Goal: Transaction & Acquisition: Purchase product/service

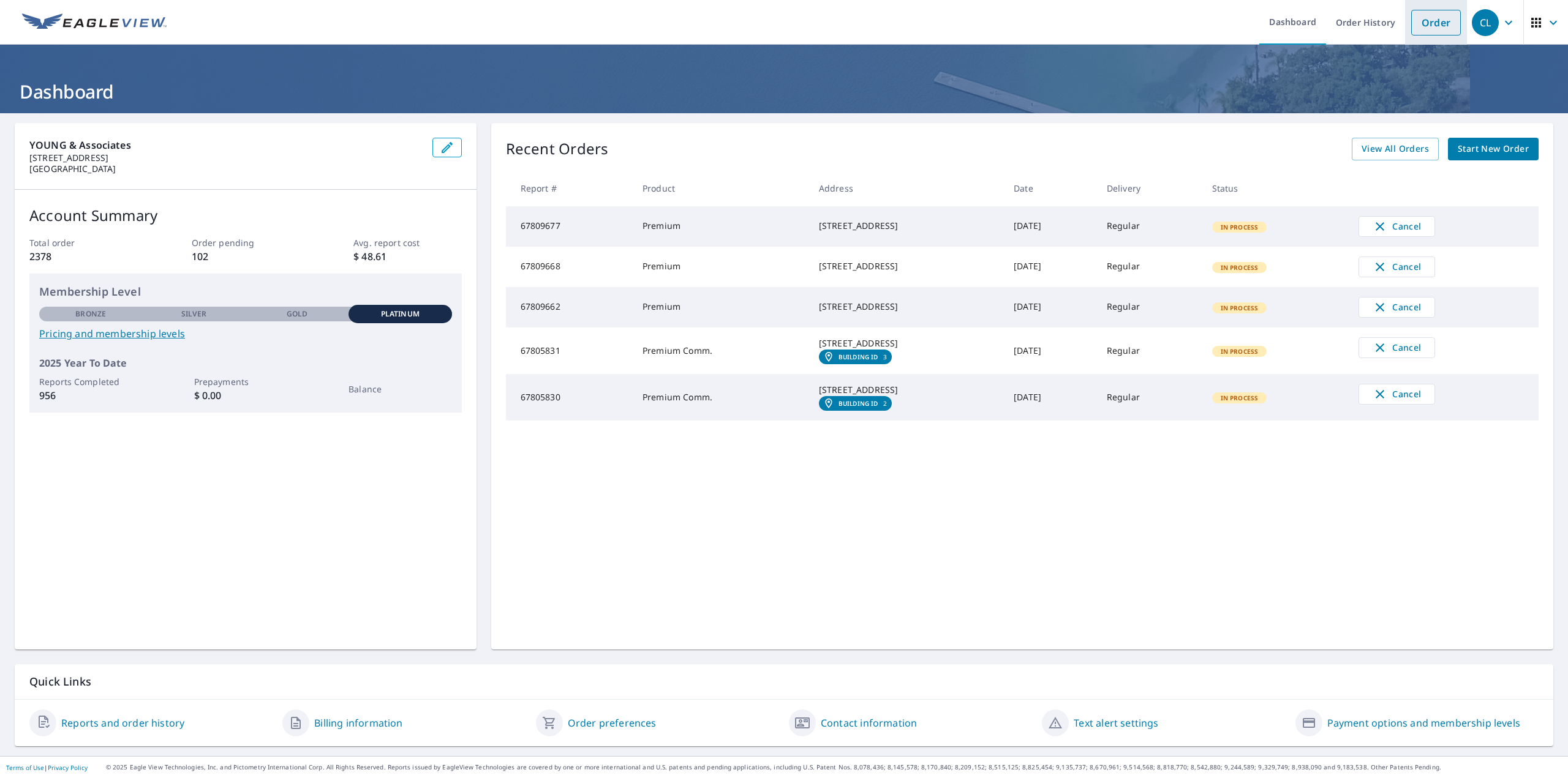
click at [1415, 23] on link "Order" at bounding box center [1436, 23] width 50 height 26
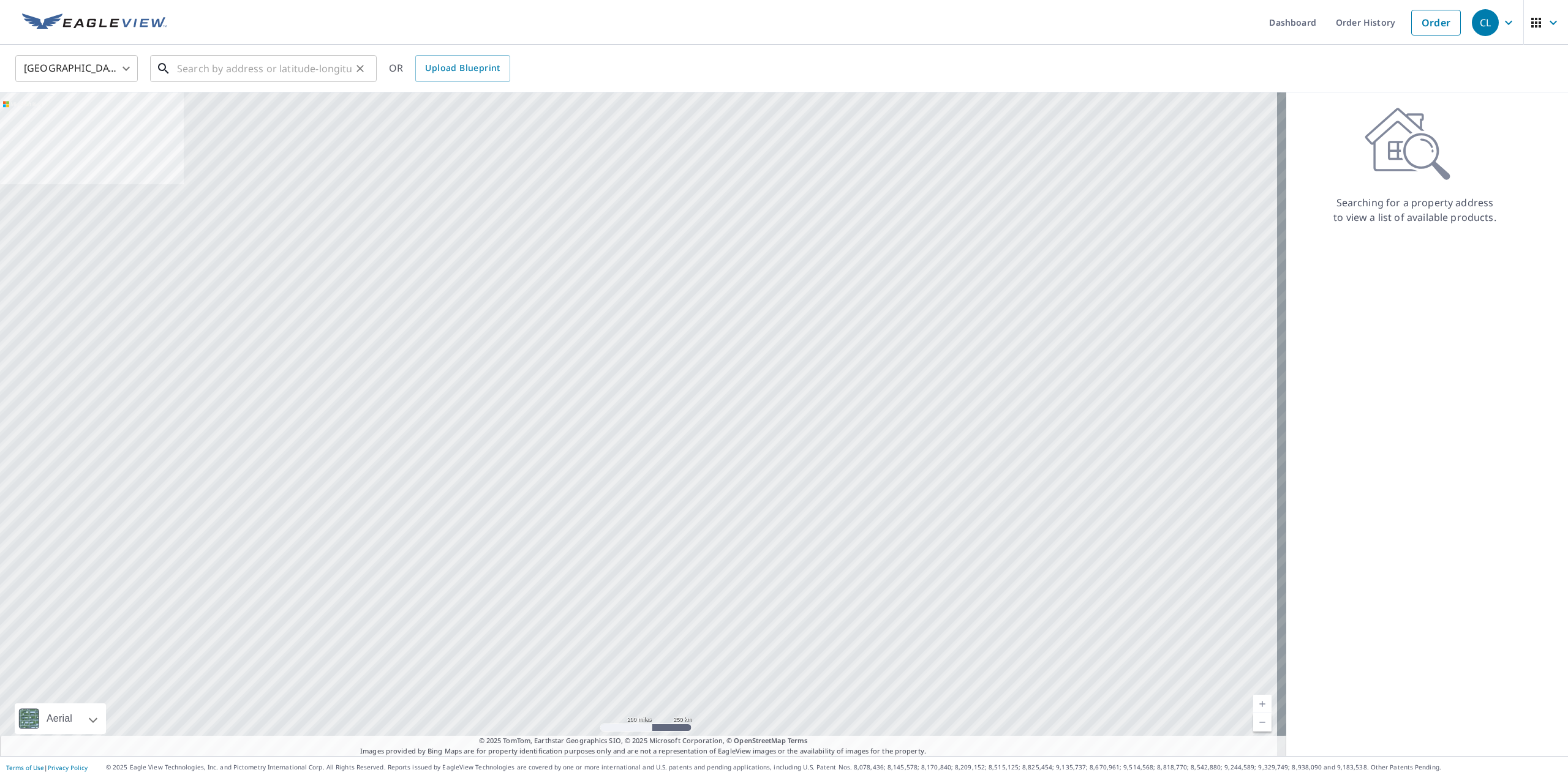
click at [281, 69] on input "text" at bounding box center [264, 69] width 175 height 34
paste input "36.51982904895604, -93.30636653586238"
type input "36.51982904895604, -93.30636653586238"
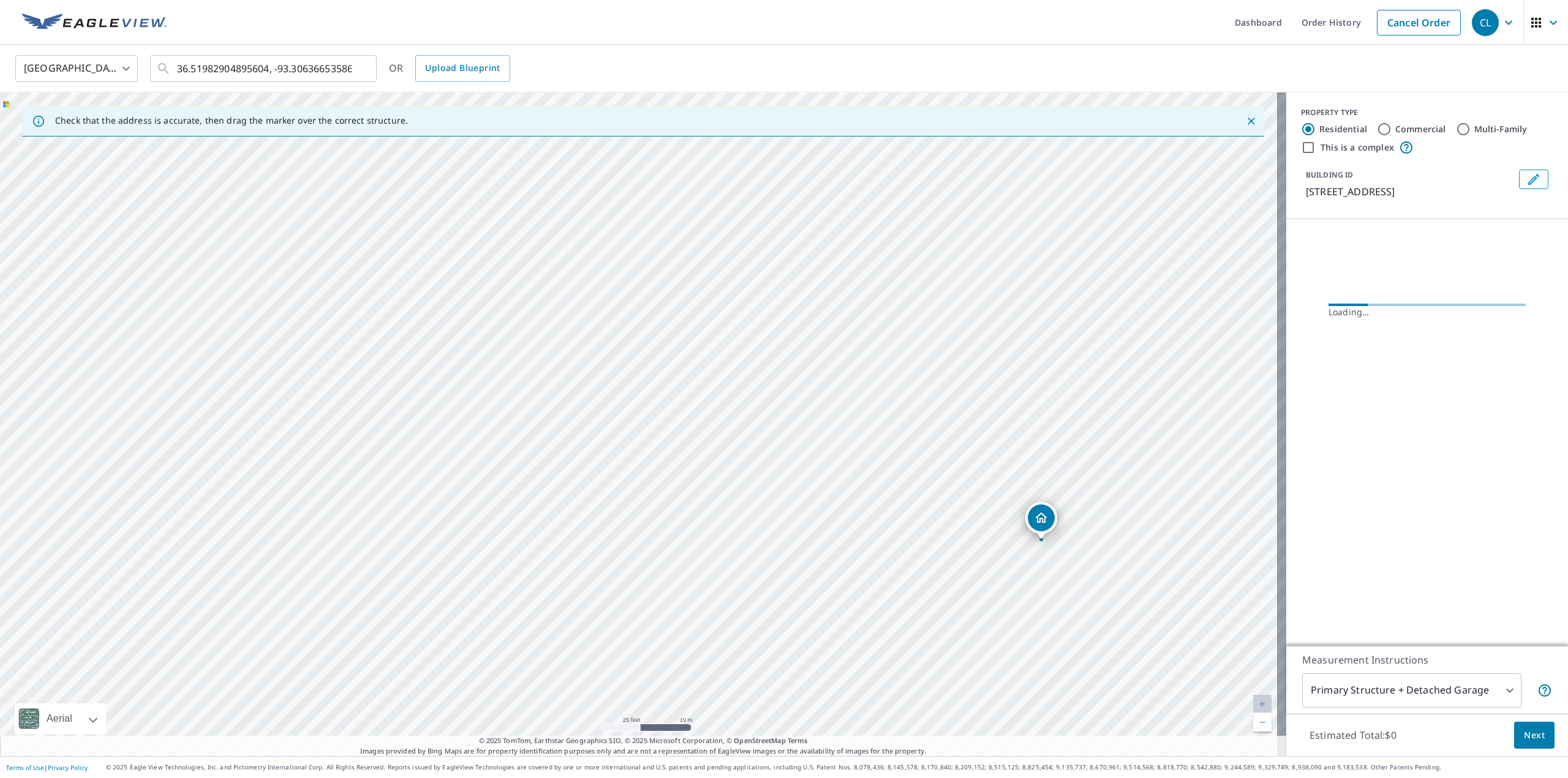
drag, startPoint x: 772, startPoint y: 519, endPoint x: 135, endPoint y: 241, distance: 695.0
click at [135, 226] on div "[STREET_ADDRESS]" at bounding box center [643, 424] width 1287 height 664
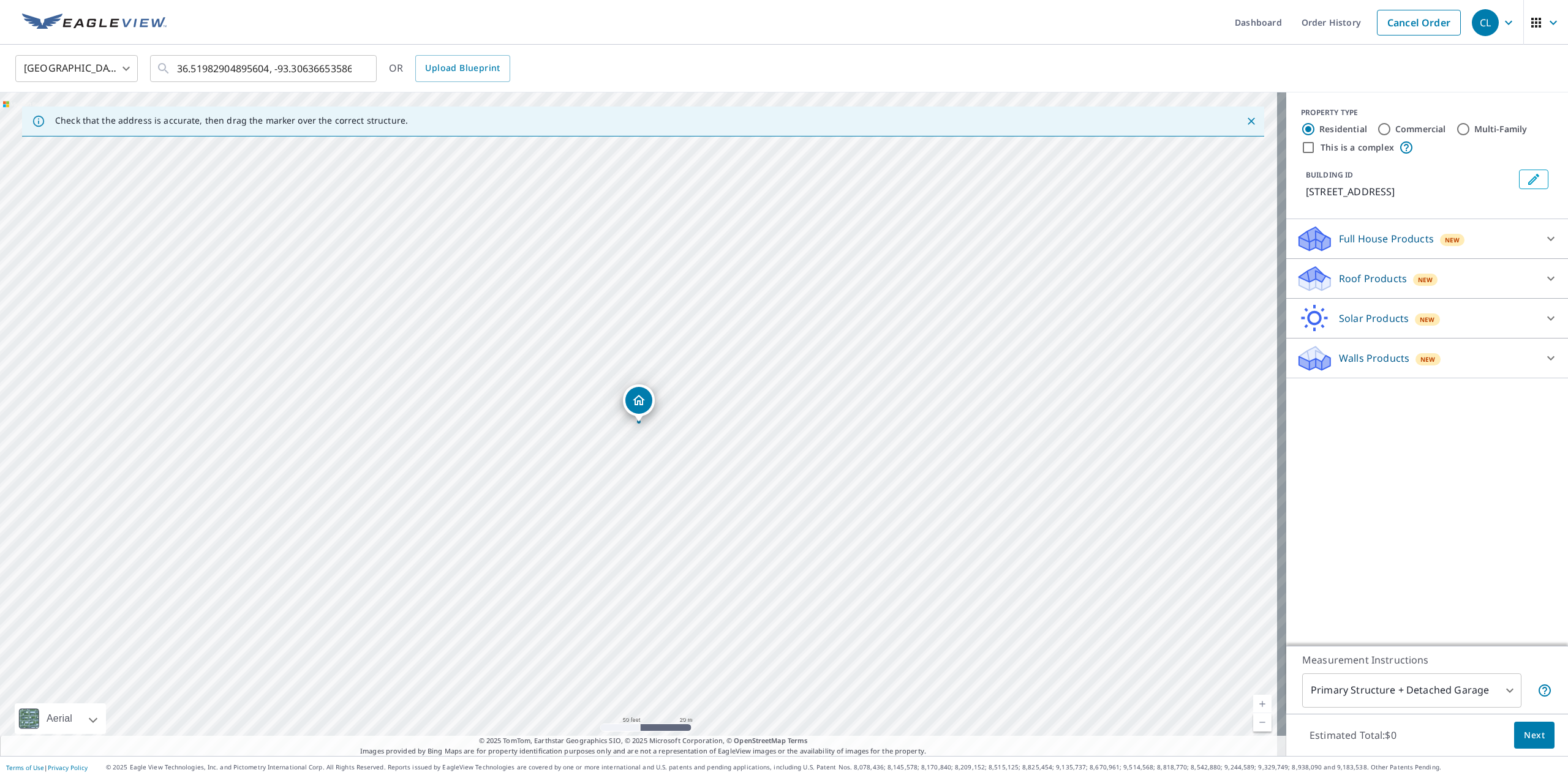
click at [1301, 146] on input "This is a complex" at bounding box center [1309, 148] width 15 height 15
checkbox input "true"
radio input "false"
radio input "true"
type input "4"
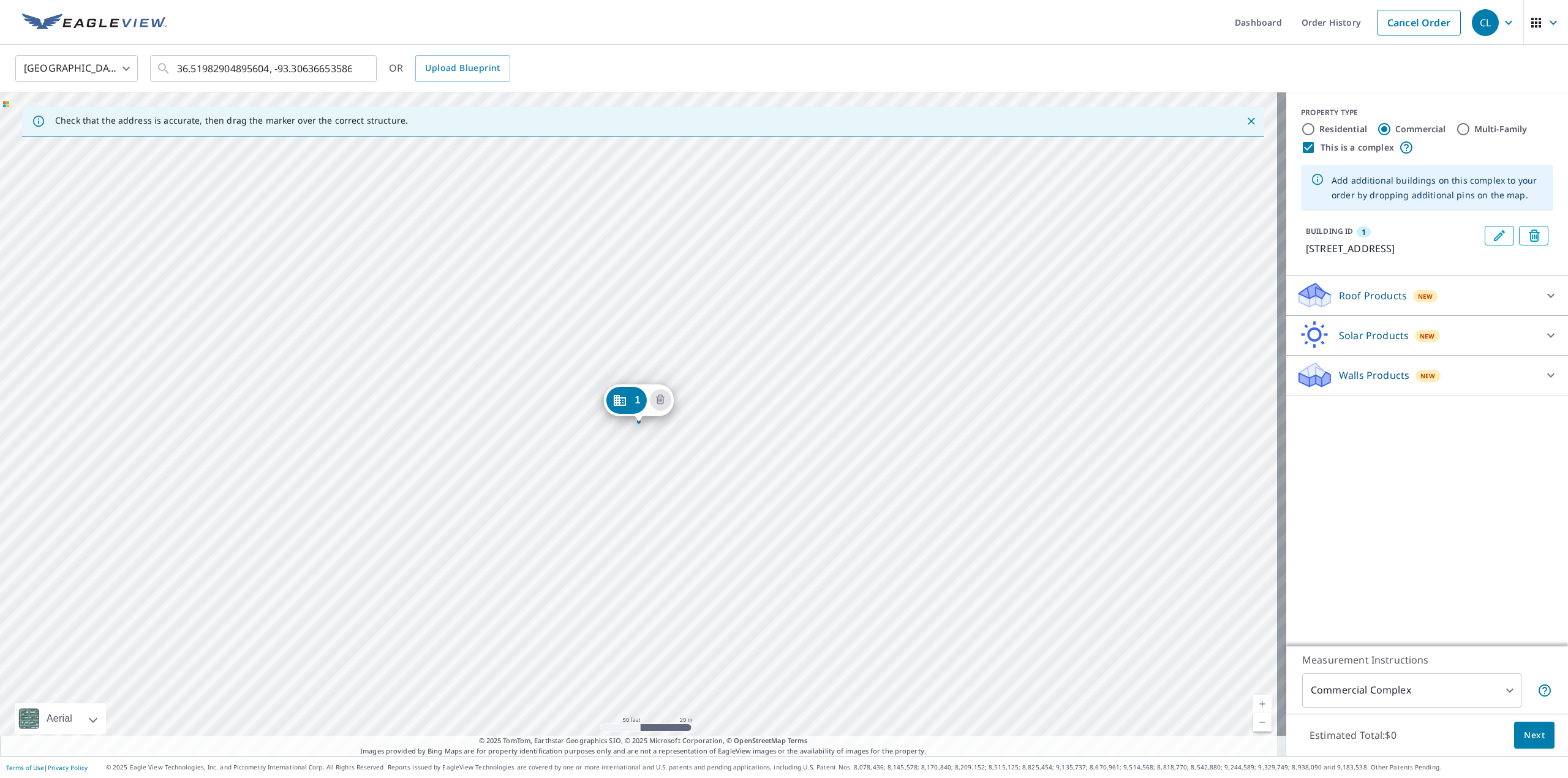
click at [1494, 236] on icon "Edit building 1" at bounding box center [1499, 236] width 11 height 11
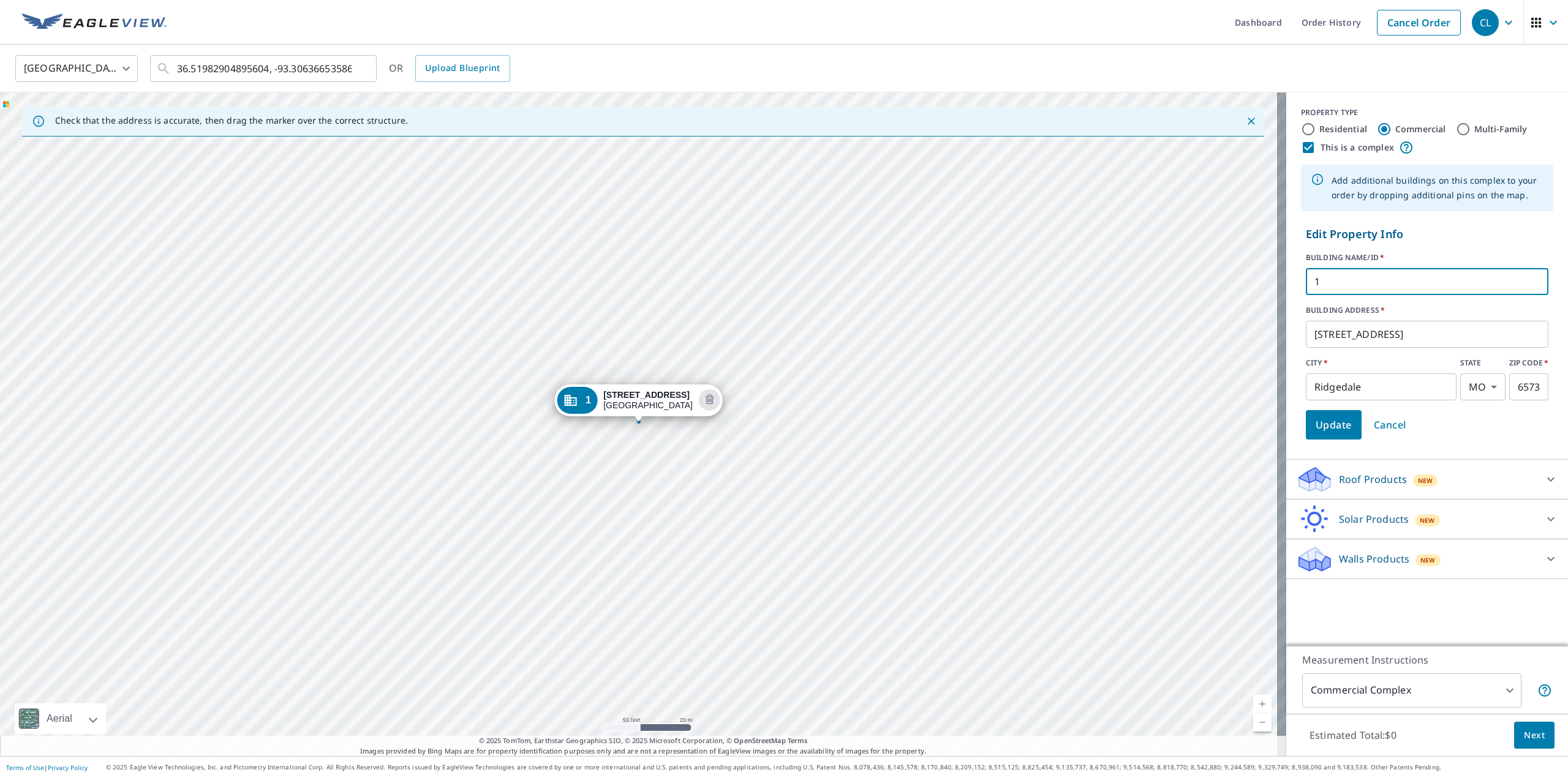
drag, startPoint x: 1316, startPoint y: 278, endPoint x: 1302, endPoint y: 279, distance: 14.0
click at [1306, 279] on input "1" at bounding box center [1427, 281] width 242 height 34
click at [1322, 280] on input "1" at bounding box center [1427, 281] width 242 height 34
drag, startPoint x: 1305, startPoint y: 280, endPoint x: 1297, endPoint y: 280, distance: 8.0
click at [1306, 280] on input "1" at bounding box center [1427, 281] width 242 height 34
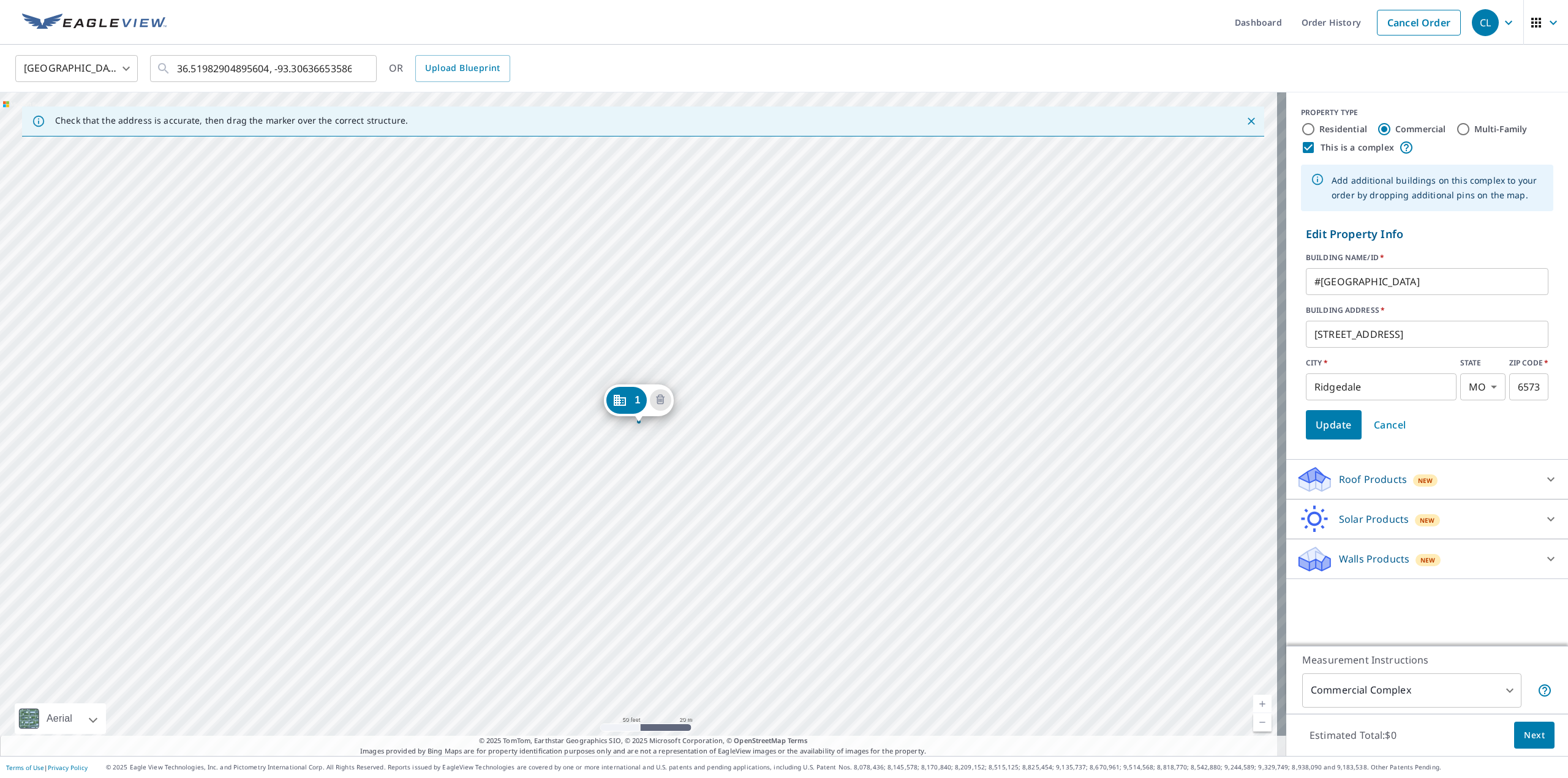
click at [1441, 233] on p "Edit Property Info" at bounding box center [1427, 234] width 242 height 16
click at [1323, 281] on input "#[GEOGRAPHIC_DATA]" at bounding box center [1427, 281] width 242 height 34
click at [1319, 281] on input "#[GEOGRAPHIC_DATA]" at bounding box center [1427, 281] width 242 height 34
click at [1322, 281] on input "#[GEOGRAPHIC_DATA]" at bounding box center [1427, 281] width 242 height 34
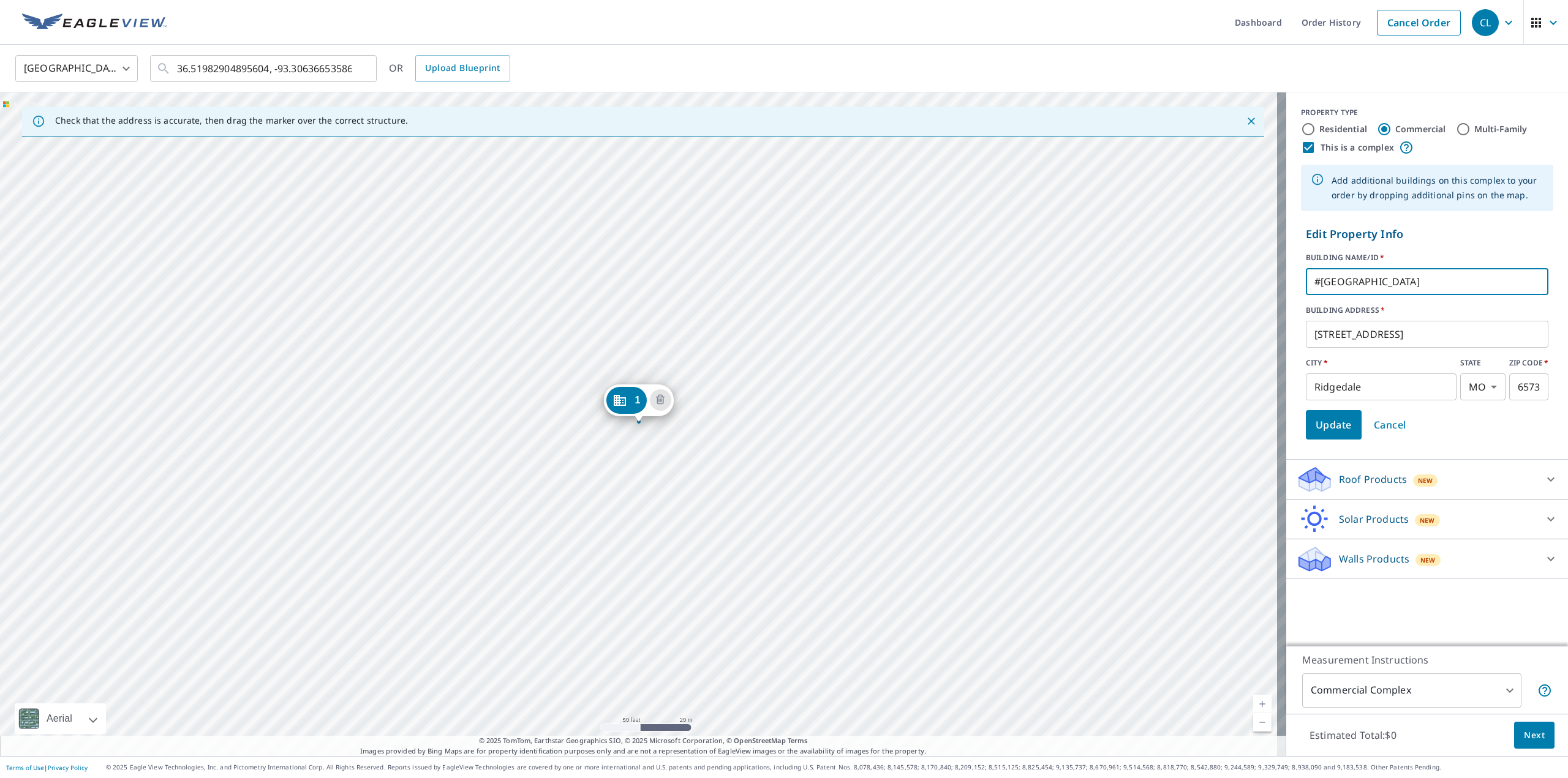
drag, startPoint x: 1323, startPoint y: 283, endPoint x: 1300, endPoint y: 282, distance: 23.0
click at [1306, 282] on input "#[GEOGRAPHIC_DATA]" at bounding box center [1427, 281] width 242 height 34
click at [1459, 282] on input "53 - [GEOGRAPHIC_DATA]" at bounding box center [1427, 281] width 242 height 34
type input "53 - [GEOGRAPHIC_DATA] #31"
click at [1318, 427] on span "Update" at bounding box center [1334, 425] width 36 height 17
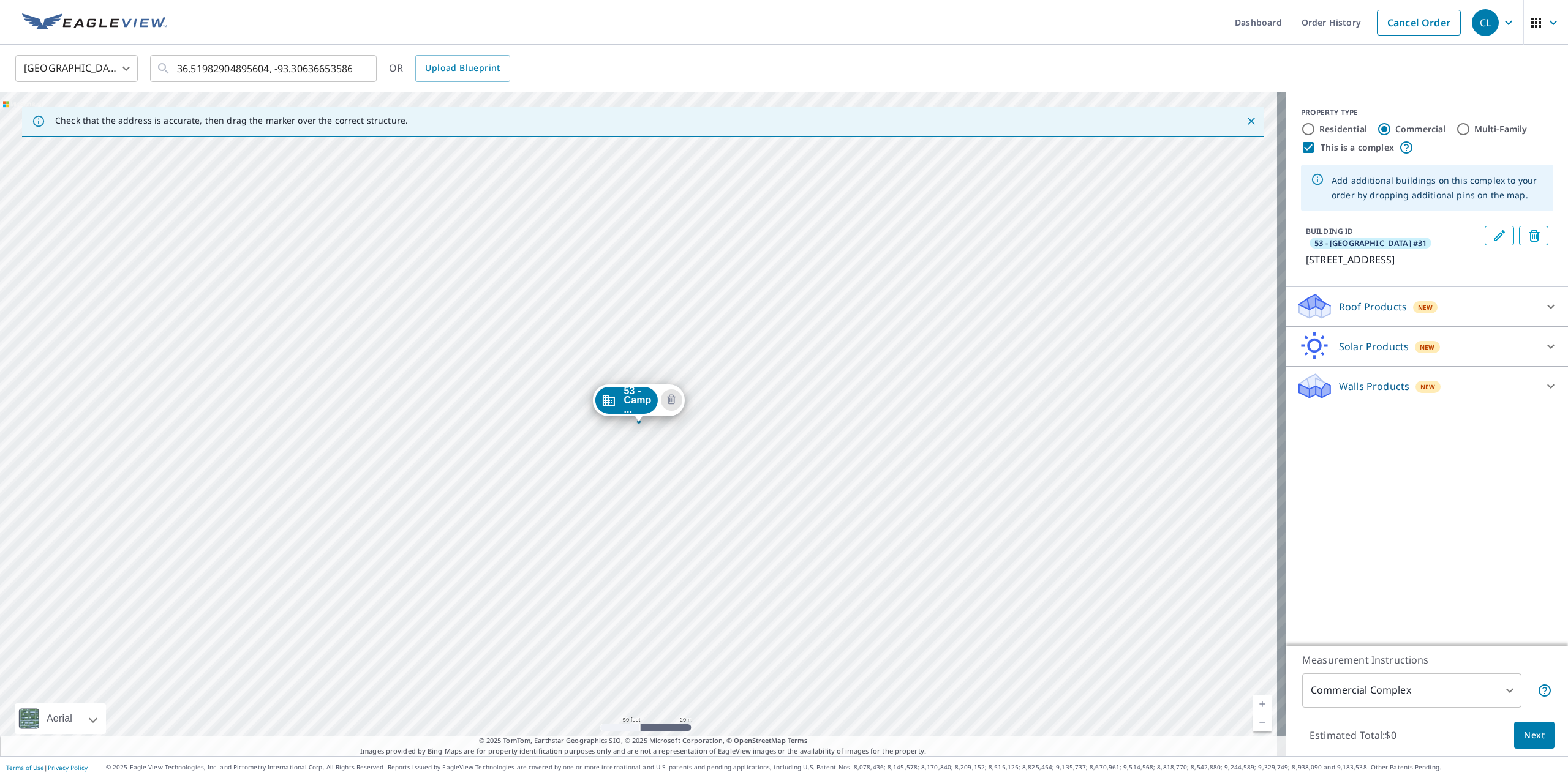
click at [1490, 75] on div "[GEOGRAPHIC_DATA] US ​ 36.51982904895604, -93.30636653586238 ​ OR Upload Bluepr…" at bounding box center [780, 68] width 1548 height 29
click at [1492, 235] on icon "Edit building 53 - Camp Long Creek Cottages #31" at bounding box center [1499, 236] width 15 height 15
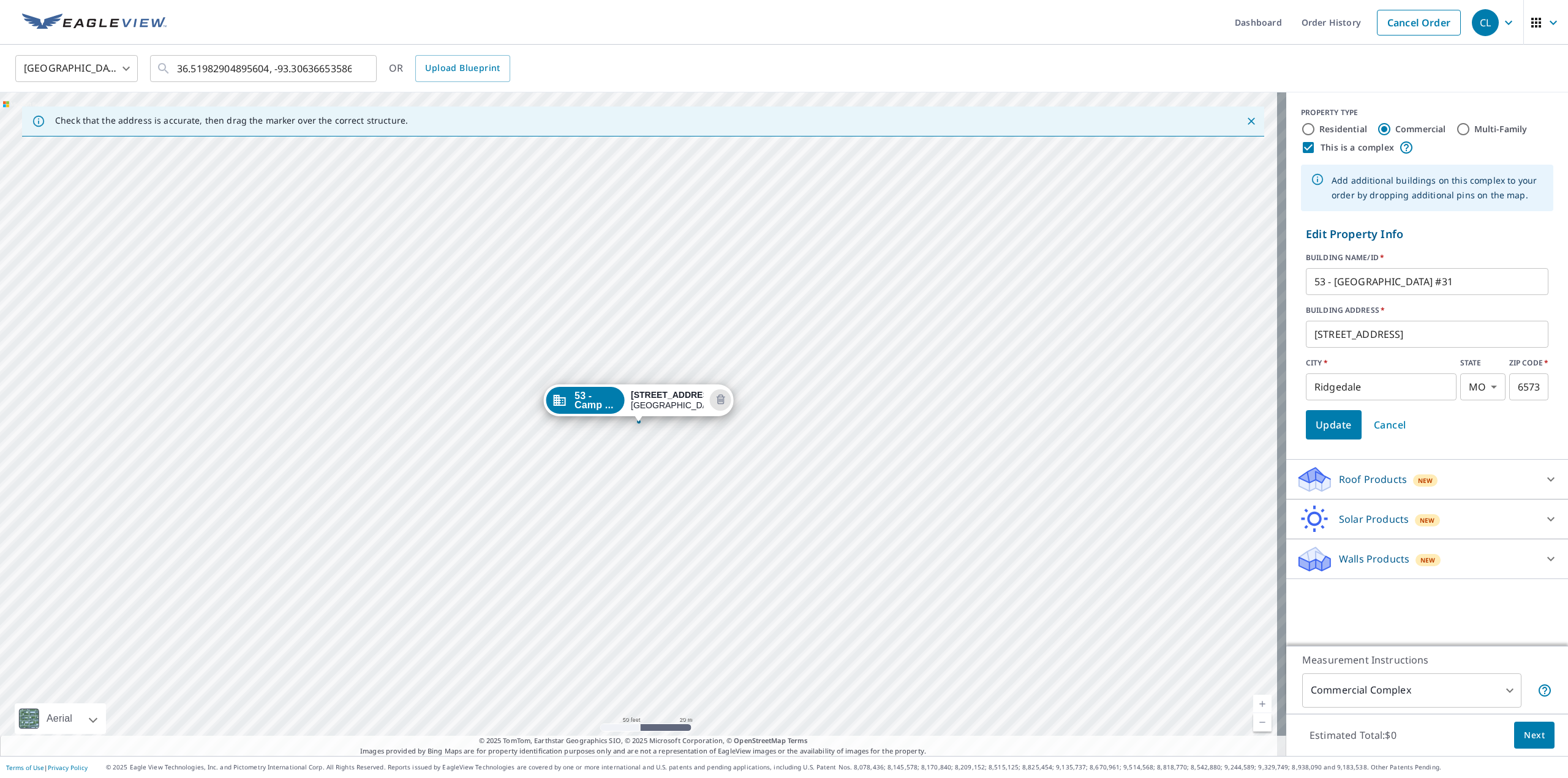
click at [1480, 279] on input "53 - [GEOGRAPHIC_DATA] #31" at bounding box center [1427, 281] width 242 height 34
type input "53 - [GEOGRAPHIC_DATA] #31 (1BR)"
click at [1332, 425] on span "Update" at bounding box center [1334, 425] width 36 height 17
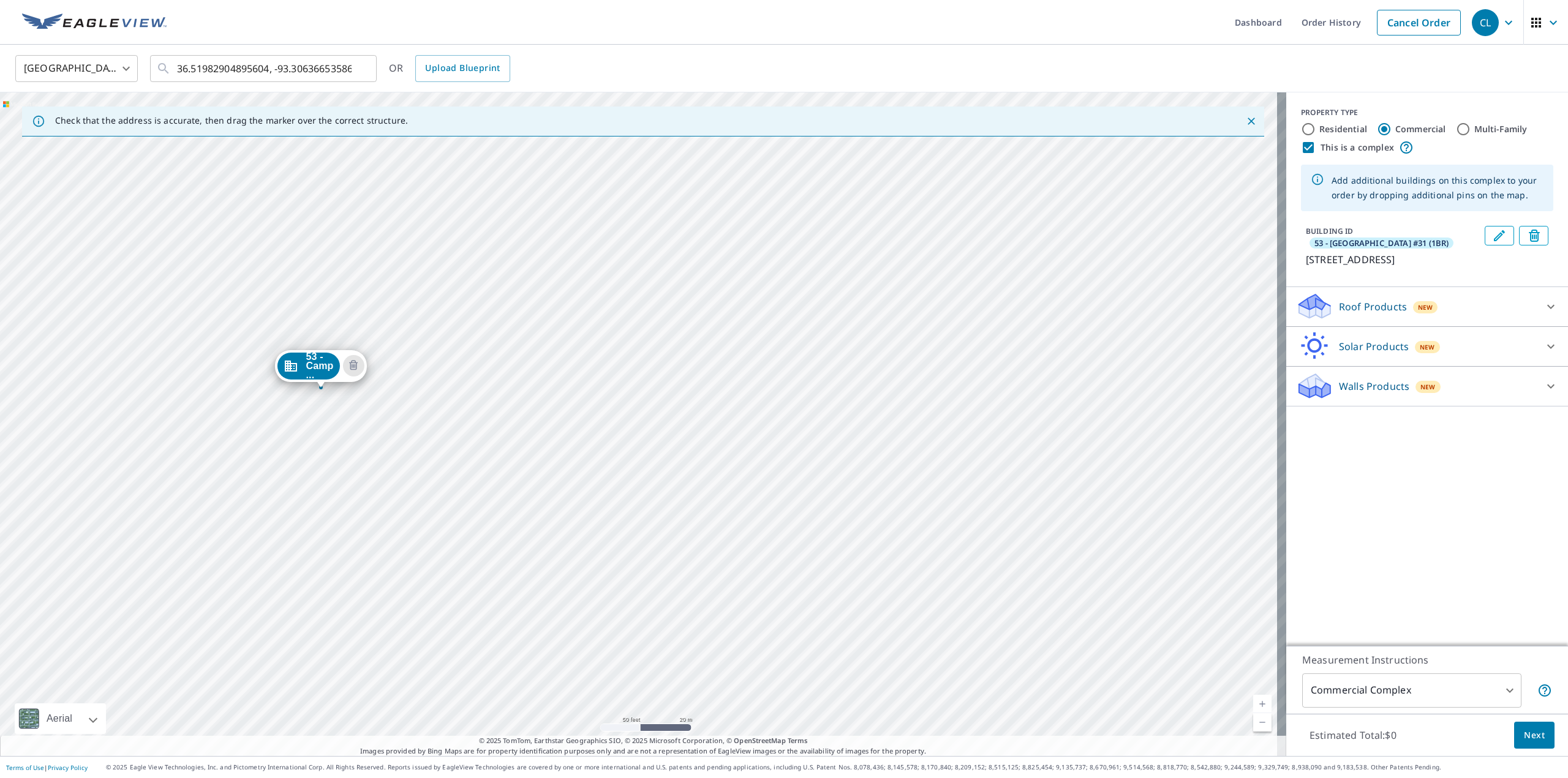
drag, startPoint x: 1150, startPoint y: 590, endPoint x: 839, endPoint y: 559, distance: 312.5
click at [832, 556] on div "53 - Camp ... [STREET_ADDRESS]" at bounding box center [643, 424] width 1287 height 664
drag, startPoint x: 903, startPoint y: 586, endPoint x: 804, endPoint y: 579, distance: 99.2
click at [804, 579] on div "53 - Camp ... [STREET_ADDRESS]" at bounding box center [643, 424] width 1287 height 664
click at [262, 65] on input "36.51982904895604, -93.30636653586238" at bounding box center [264, 69] width 175 height 34
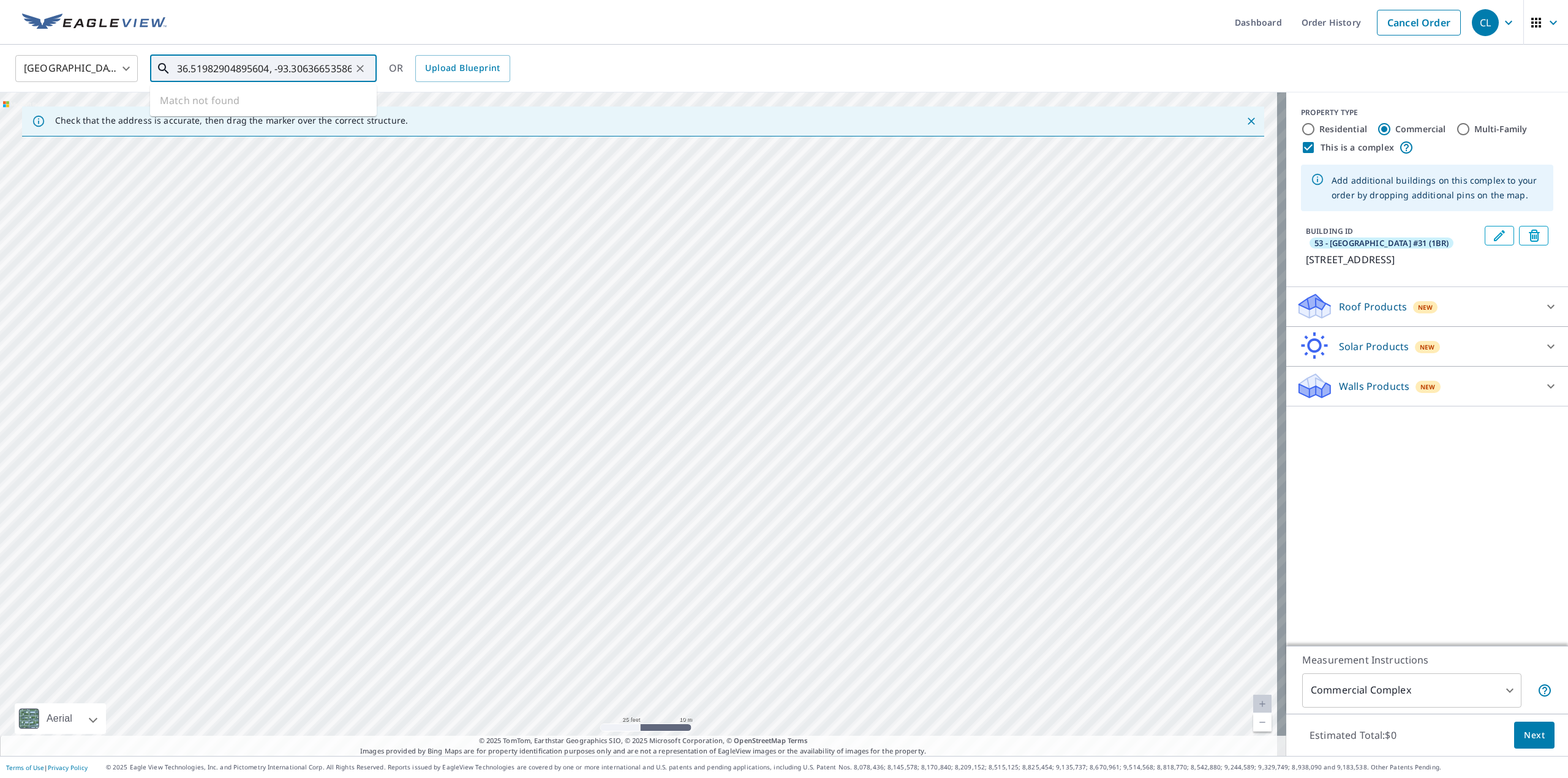
click at [262, 65] on input "36.51982904895604, -93.30636653586238" at bounding box center [264, 69] width 175 height 34
paste input "[GEOGRAPHIC_DATA] (#31)"
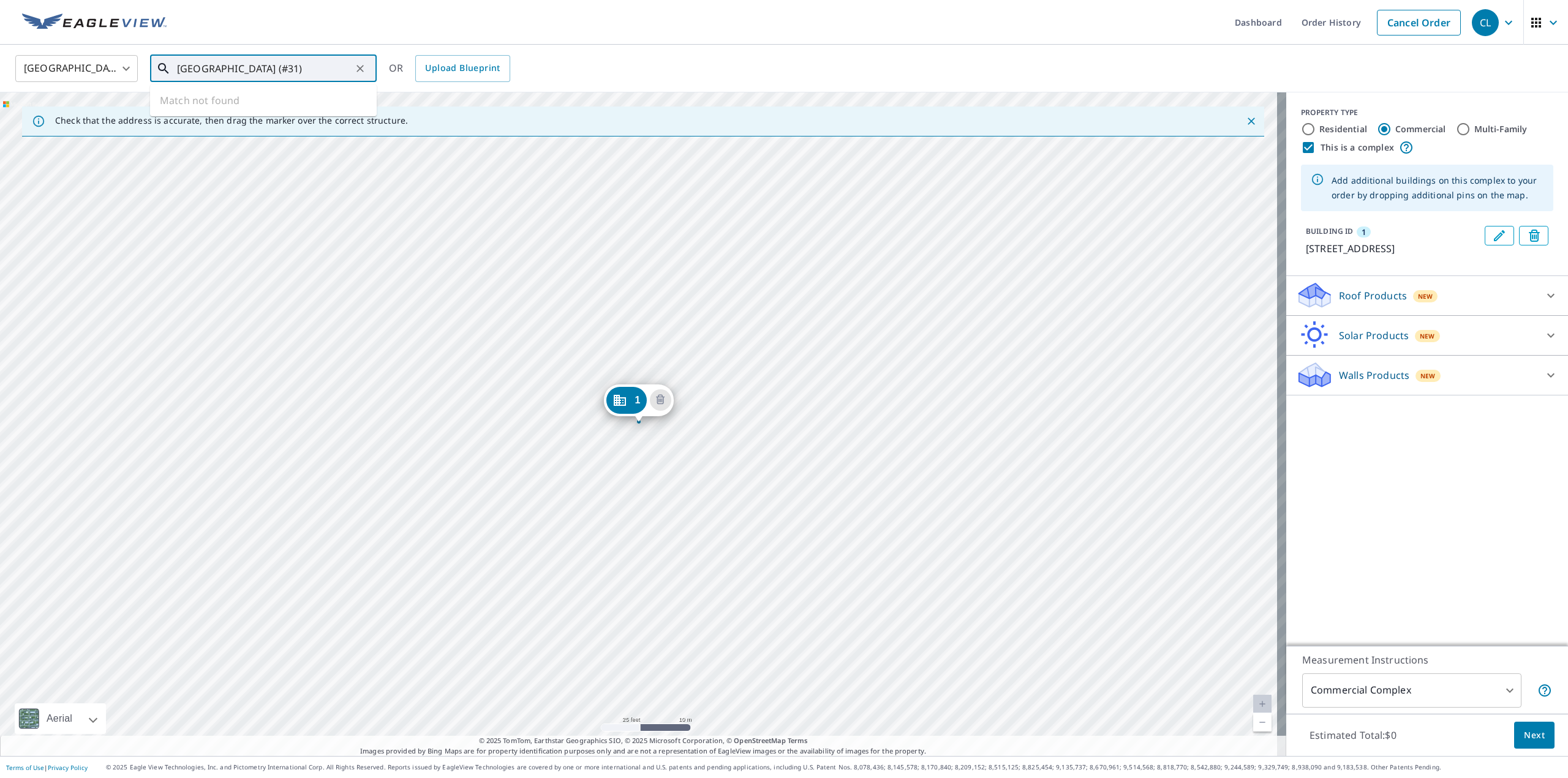
click at [286, 68] on input "[GEOGRAPHIC_DATA] (#31)" at bounding box center [264, 69] width 175 height 34
click at [286, 67] on input "[GEOGRAPHIC_DATA] (#31)" at bounding box center [264, 69] width 175 height 34
paste input "36.519832838431405, -93.30635763891654"
click at [1492, 236] on icon "Edit building 1" at bounding box center [1499, 236] width 15 height 15
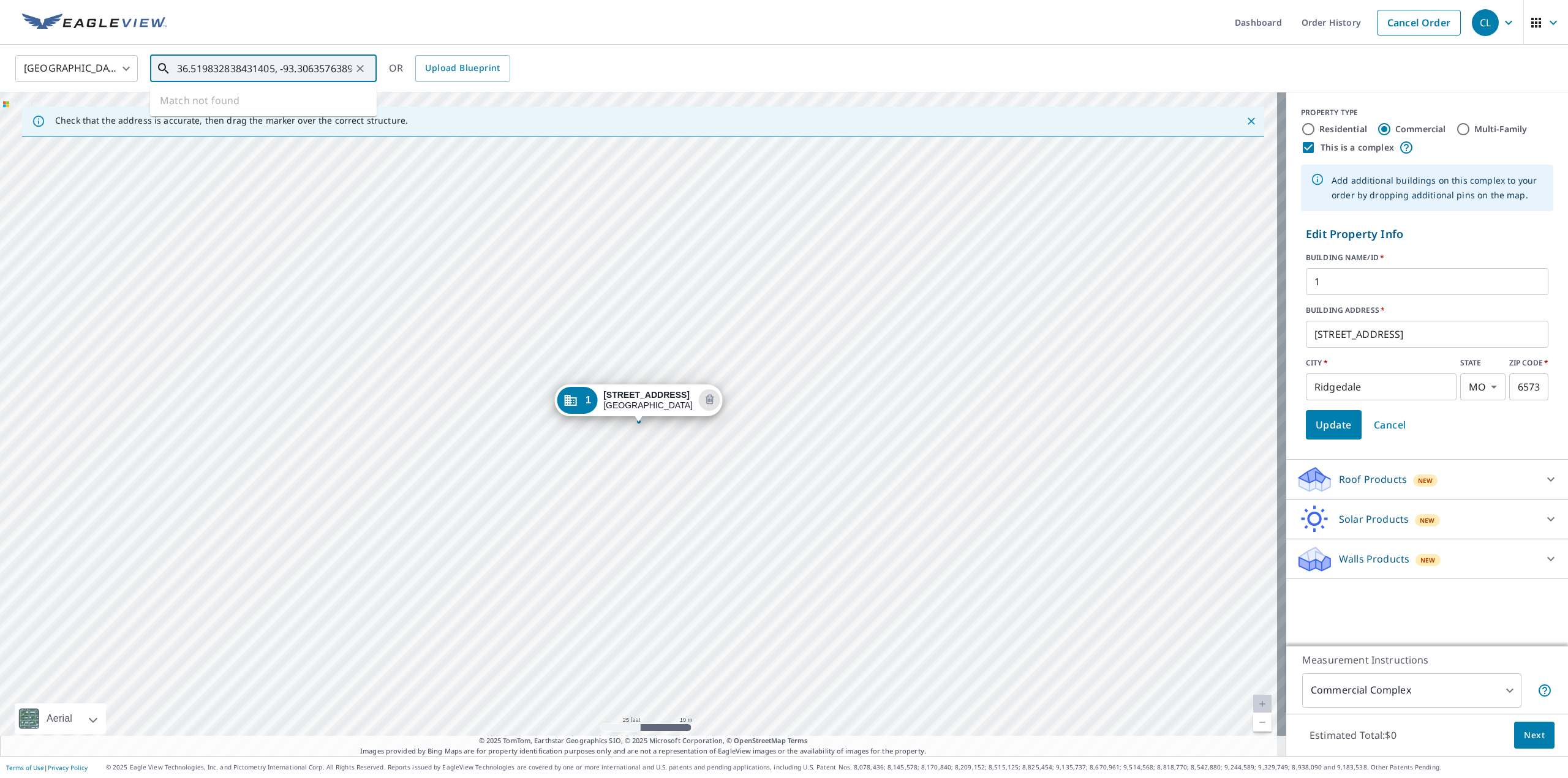
click at [279, 64] on input "36.519832838431405, -93.30635763891654" at bounding box center [264, 69] width 175 height 34
click at [344, 56] on input "36.519832838431405, -93.30635763891654" at bounding box center [264, 69] width 175 height 34
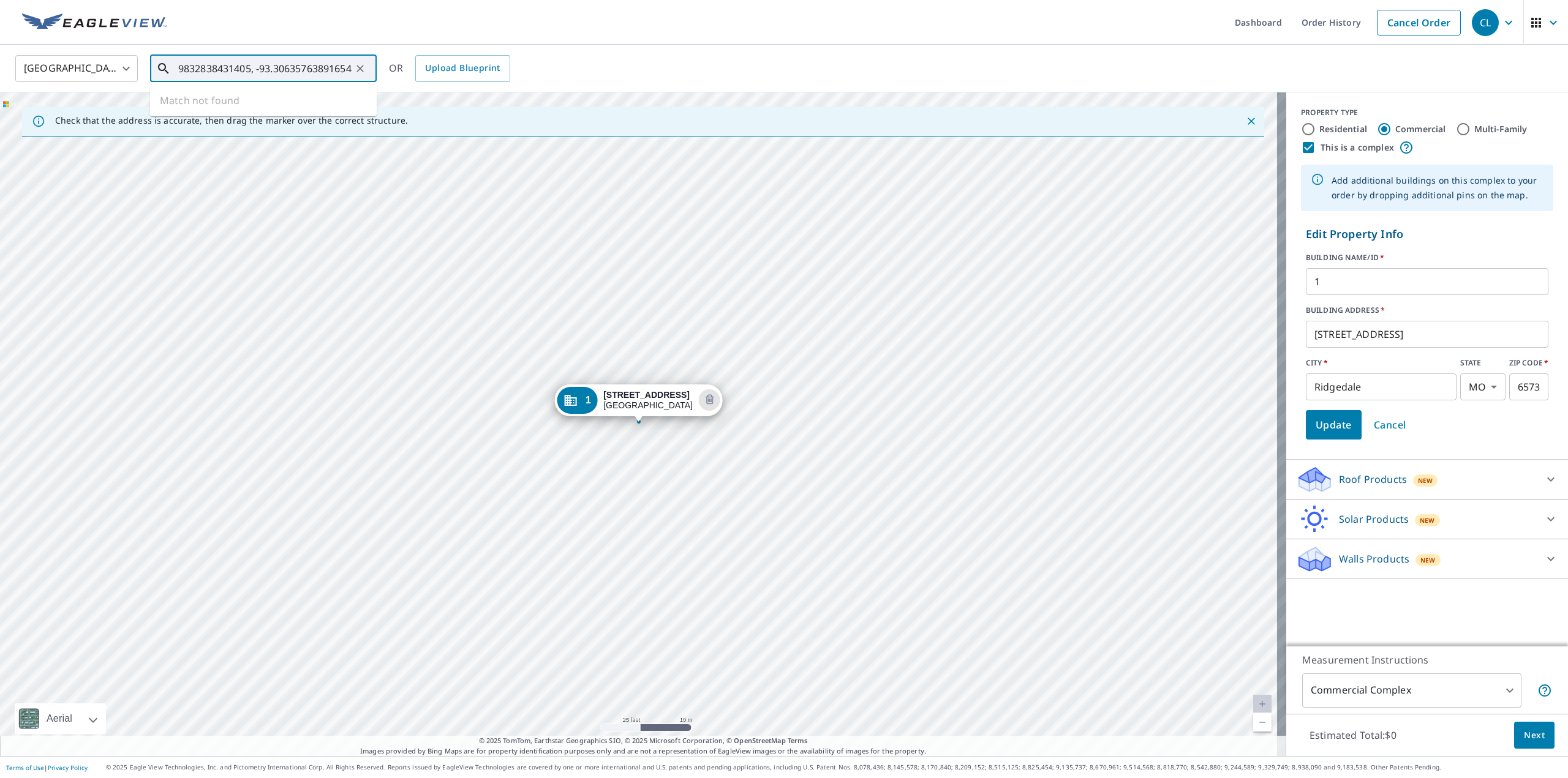
scroll to position [0, 28]
click at [352, 68] on div "36.519832838431405, -93.30635763891654 ​" at bounding box center [264, 69] width 227 height 27
click at [347, 65] on input "36.519832838431405, -93.30635763891654" at bounding box center [264, 69] width 175 height 34
click at [326, 65] on input "36.519832838431405, -93.30635763891654" at bounding box center [264, 69] width 175 height 34
click at [766, 441] on icon "Delete building 1" at bounding box center [770, 438] width 9 height 10
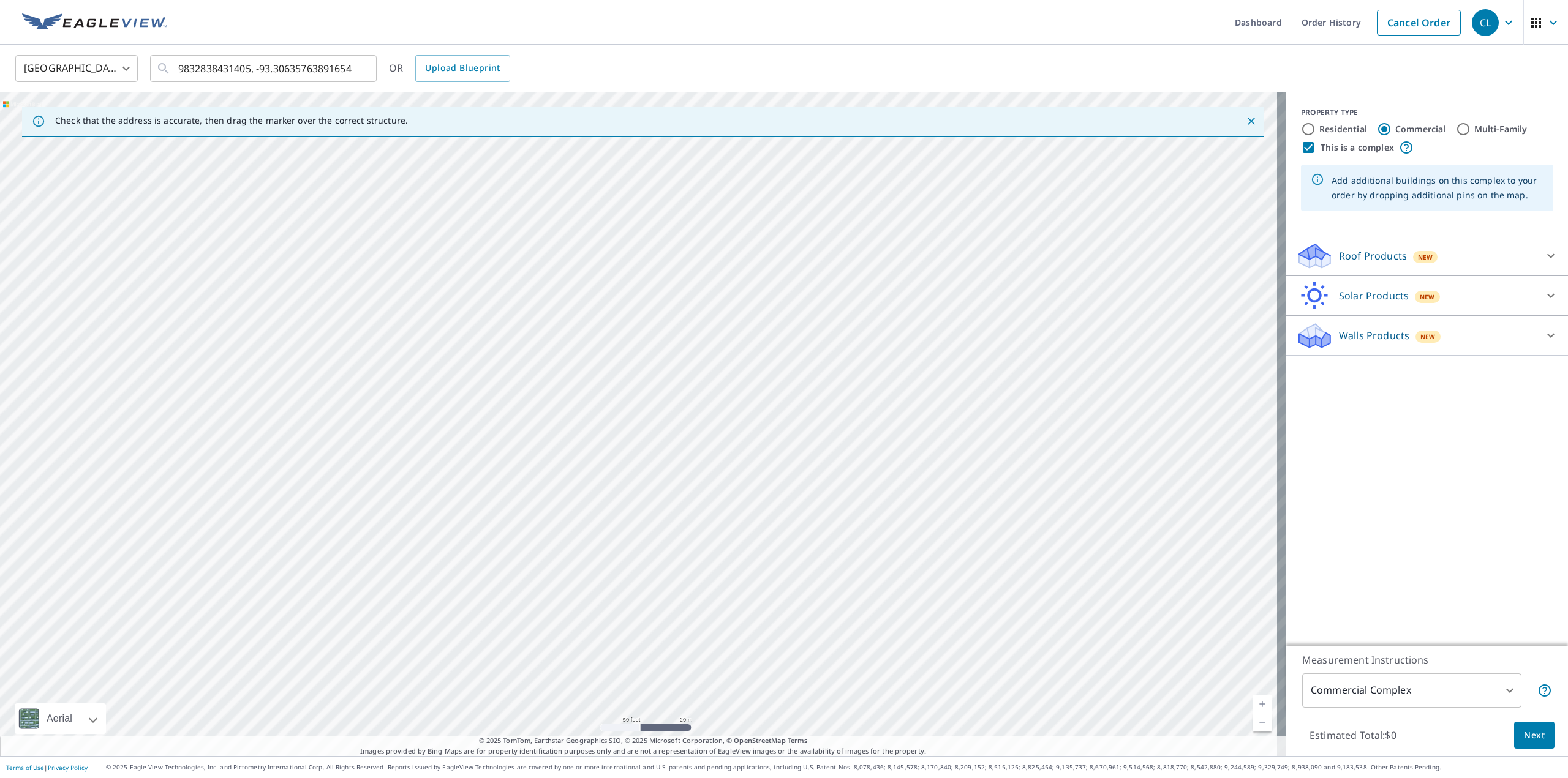
scroll to position [0, 0]
click at [338, 70] on input "36.519832838431405, -93.30635763891654" at bounding box center [264, 69] width 175 height 34
click at [288, 69] on input "36.519832838431405, -93.30635763891654" at bounding box center [264, 69] width 175 height 34
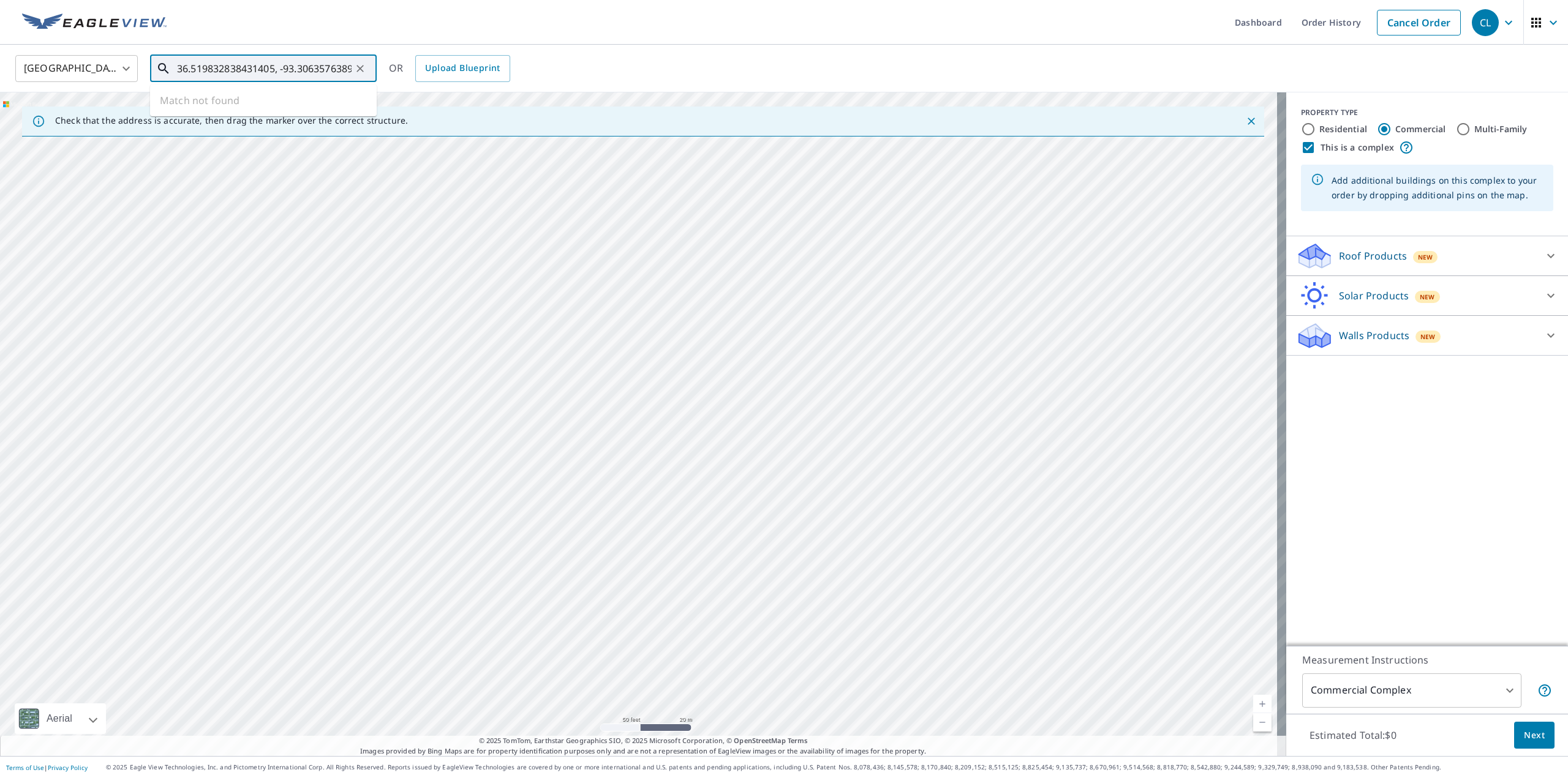
click at [231, 69] on input "36.519832838431405, -93.30635763891654" at bounding box center [264, 69] width 175 height 34
click at [232, 68] on input "36.519832838431405, -93.30635763891654" at bounding box center [264, 69] width 175 height 34
click at [243, 63] on input "36.519832838431405, -93.30635763891654" at bounding box center [264, 69] width 175 height 34
click at [281, 60] on input "36.519832838431405, -93.30635763891654" at bounding box center [264, 69] width 175 height 34
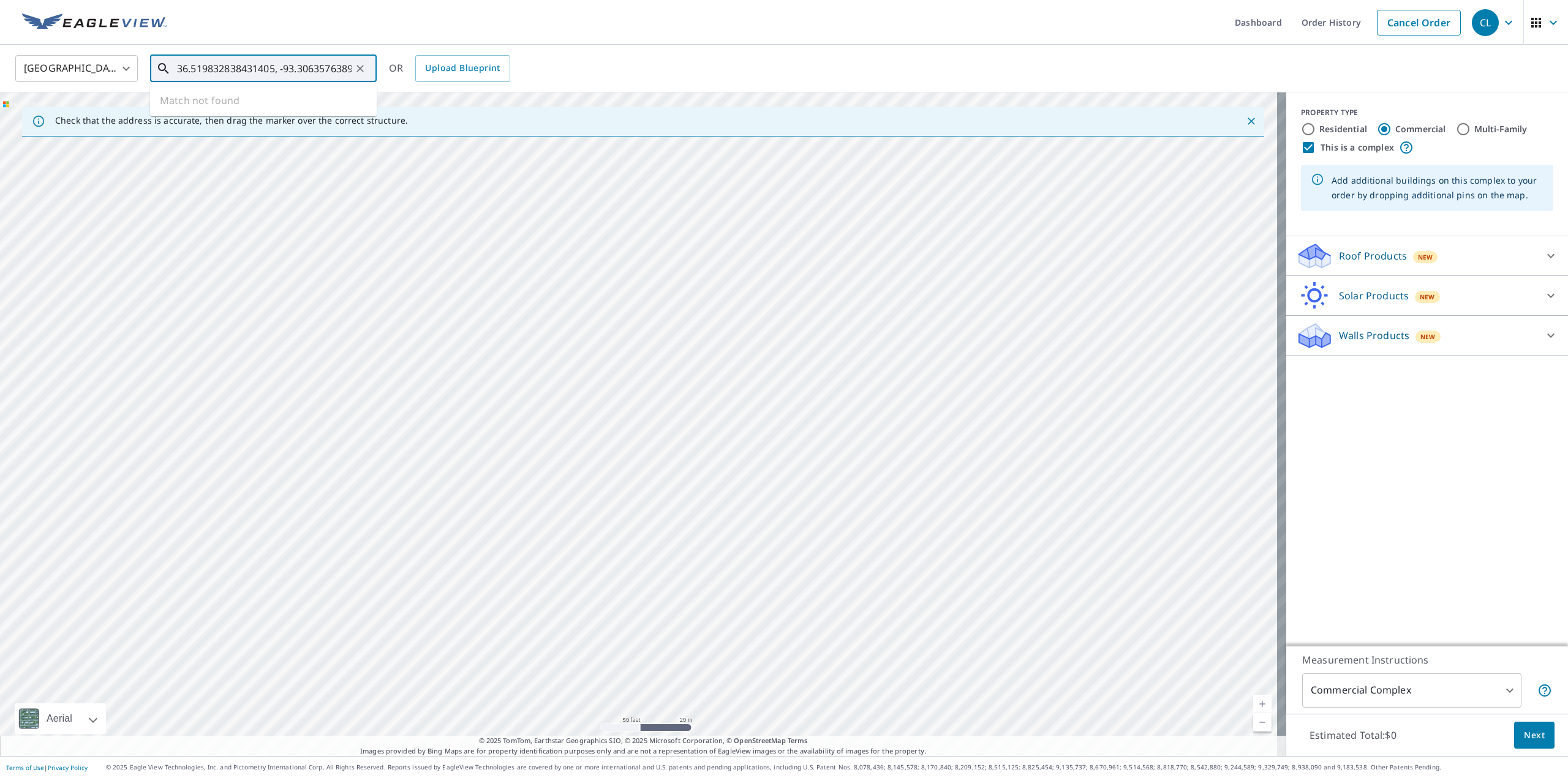
click at [281, 60] on input "36.519832838431405, -93.30635763891654" at bounding box center [264, 69] width 175 height 34
paste input "3178539289, -93.30291043449928"
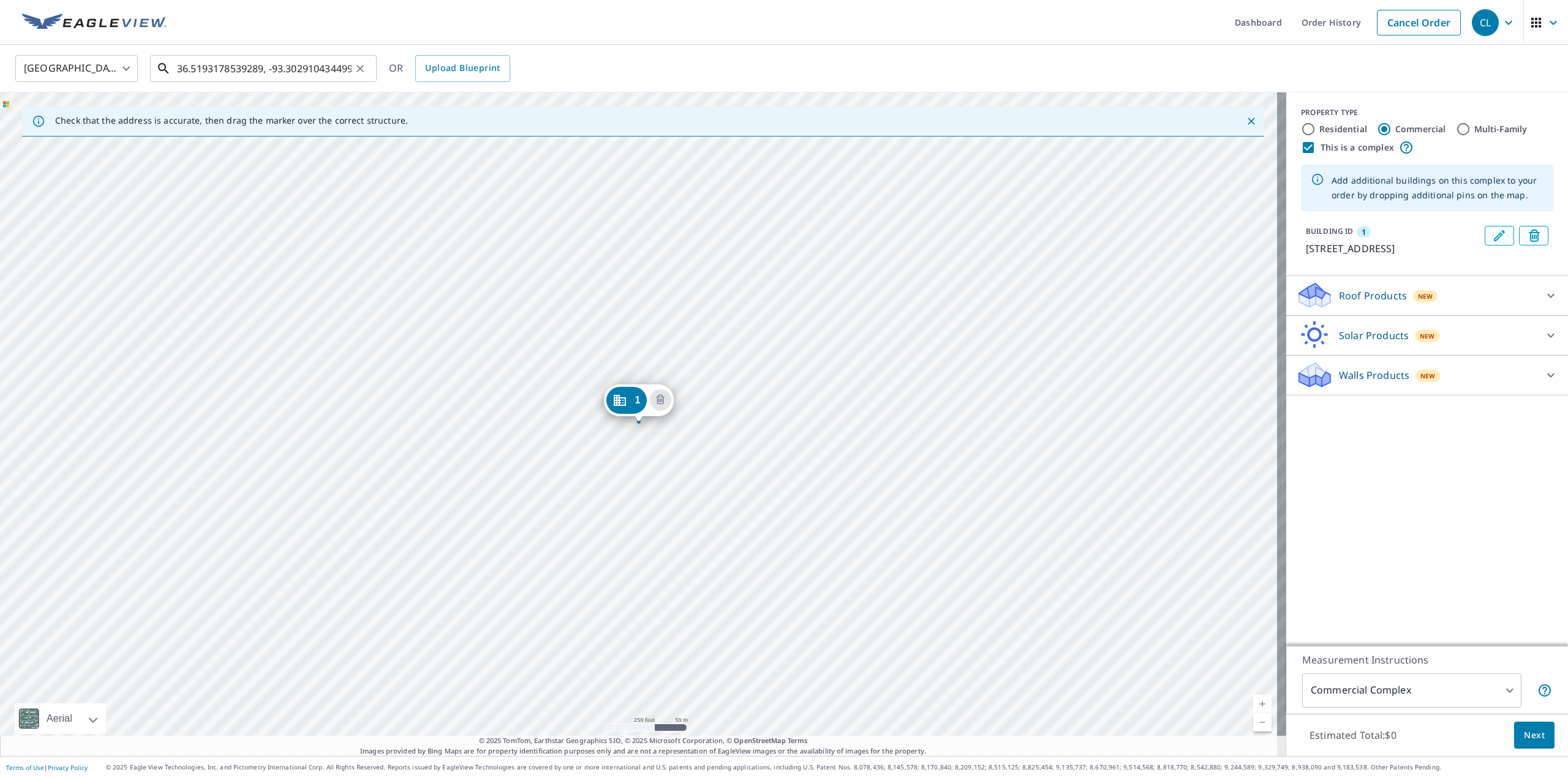
click at [237, 68] on input "36.5193178539289, -93.30291043449928" at bounding box center [264, 69] width 175 height 34
click at [240, 67] on input "36.5193178539289, -93.30291043449928" at bounding box center [264, 69] width 175 height 34
paste input "0156408692, -93.3029079517345"
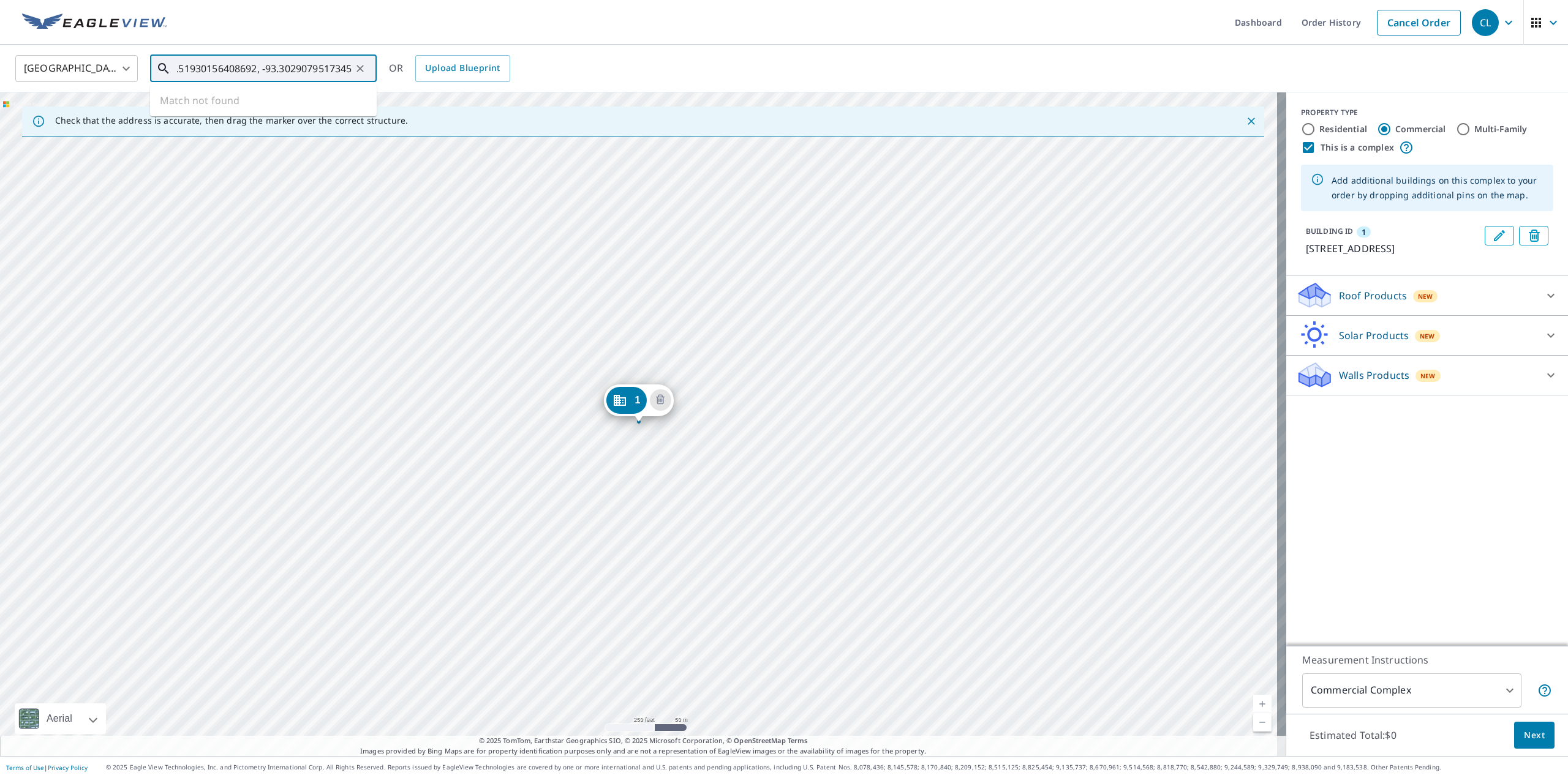
type input "36.51930156408692, -93.3029079517345"
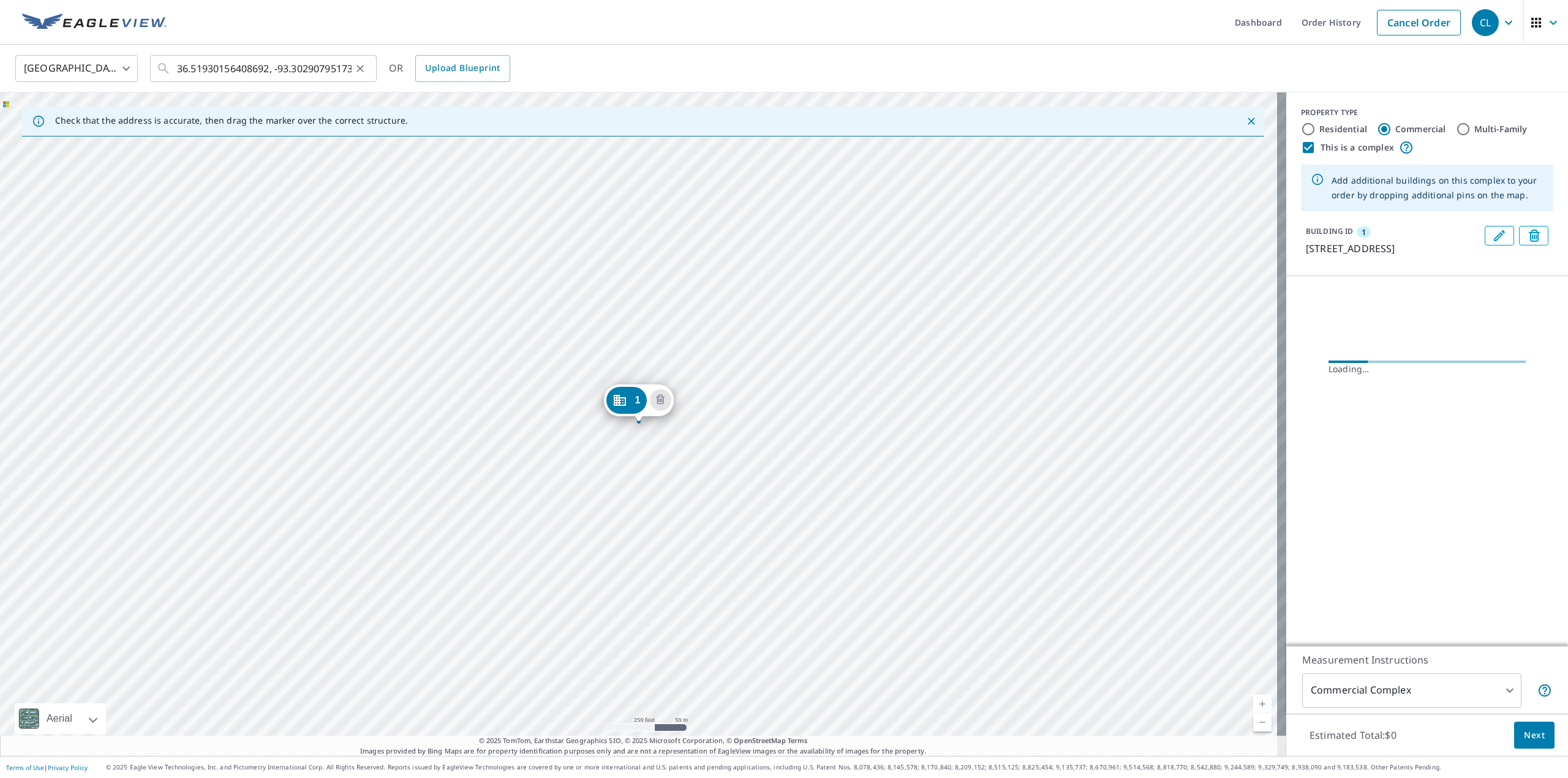
click at [352, 65] on button "Clear" at bounding box center [360, 69] width 17 height 17
click at [333, 69] on input "text" at bounding box center [264, 69] width 175 height 34
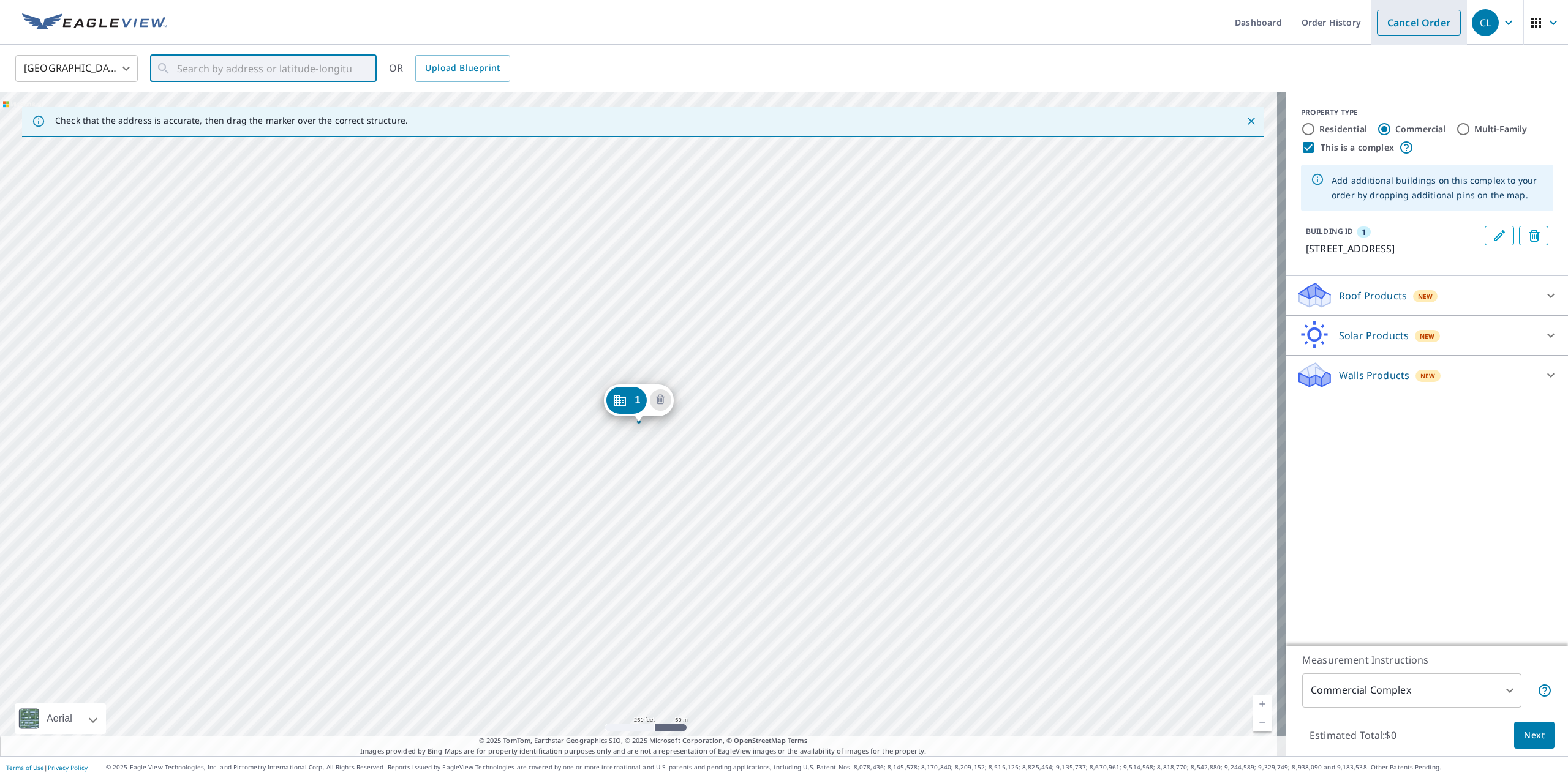
click at [1408, 26] on link "Cancel Order" at bounding box center [1419, 23] width 84 height 26
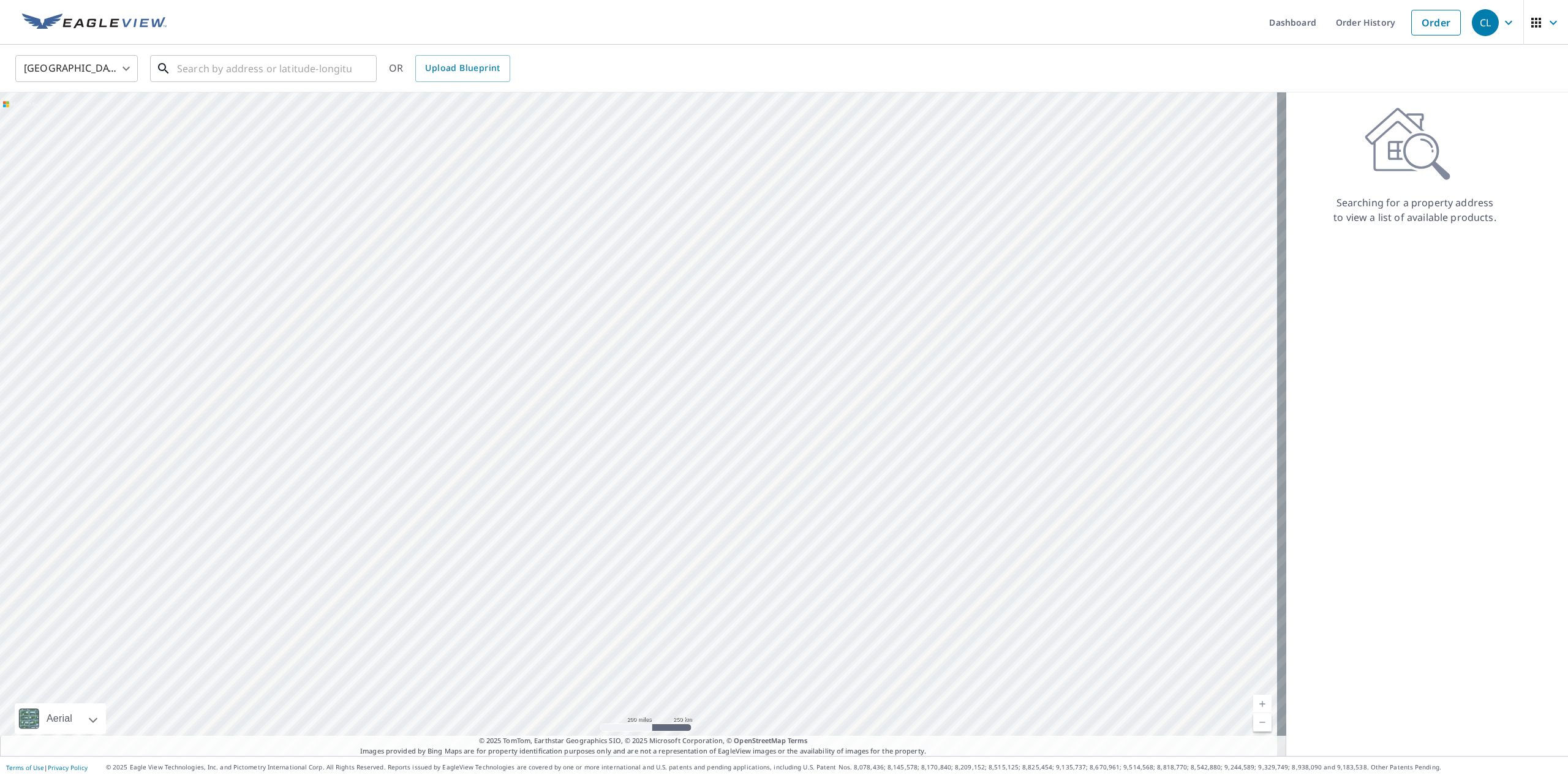
click at [299, 68] on input "text" at bounding box center [264, 69] width 175 height 34
paste input "36.51930156408692, -93.3029079517345"
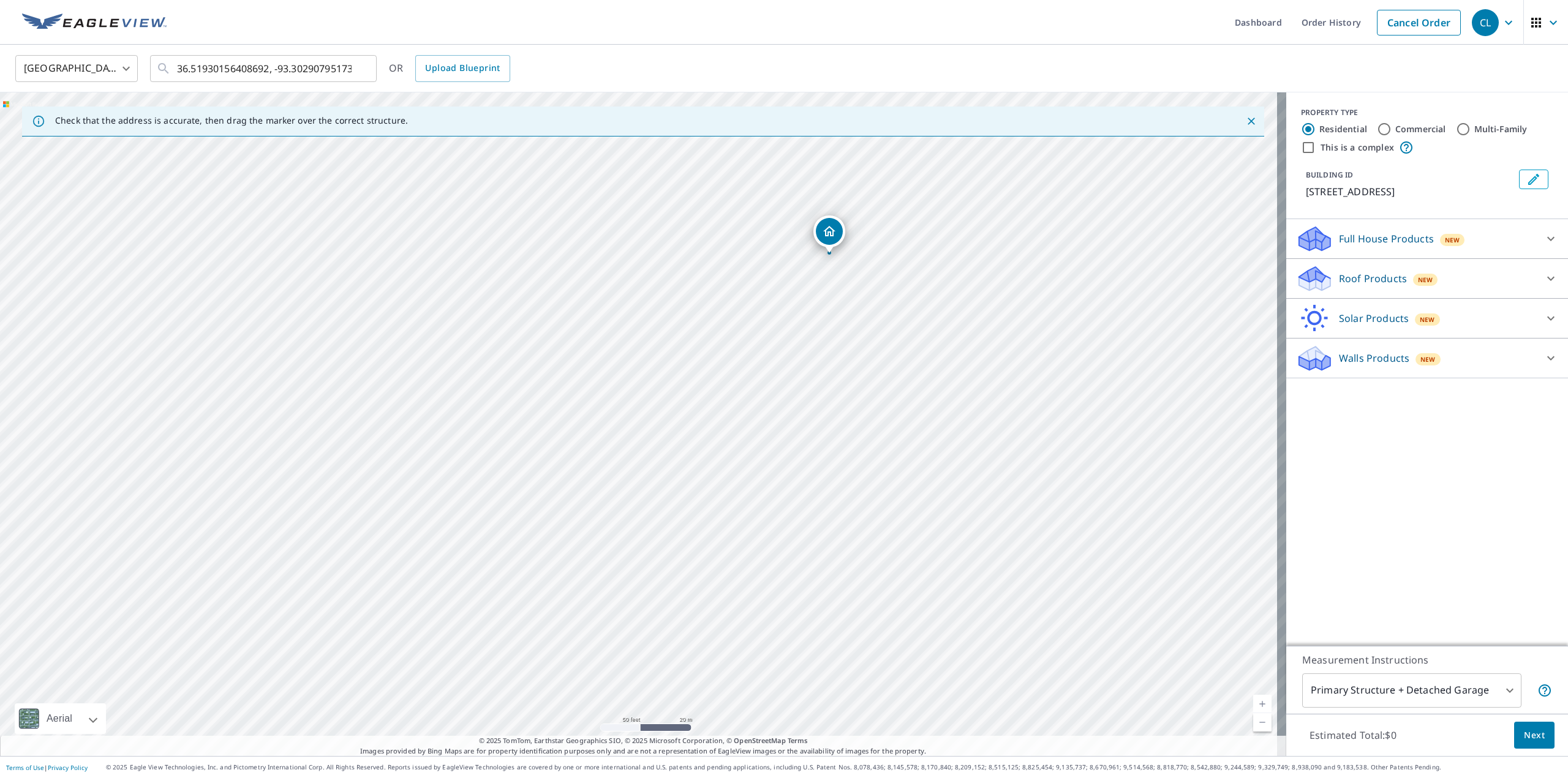
drag, startPoint x: 518, startPoint y: 524, endPoint x: 709, endPoint y: 356, distance: 254.4
click at [709, 356] on div "[STREET_ADDRESS]" at bounding box center [643, 424] width 1287 height 664
drag, startPoint x: 830, startPoint y: 228, endPoint x: 611, endPoint y: 490, distance: 341.5
click at [237, 57] on input "36.51930156408692, -93.3029079517345" at bounding box center [264, 69] width 175 height 34
click at [240, 64] on input "36.51930156408692, -93.3029079517345" at bounding box center [264, 69] width 175 height 34
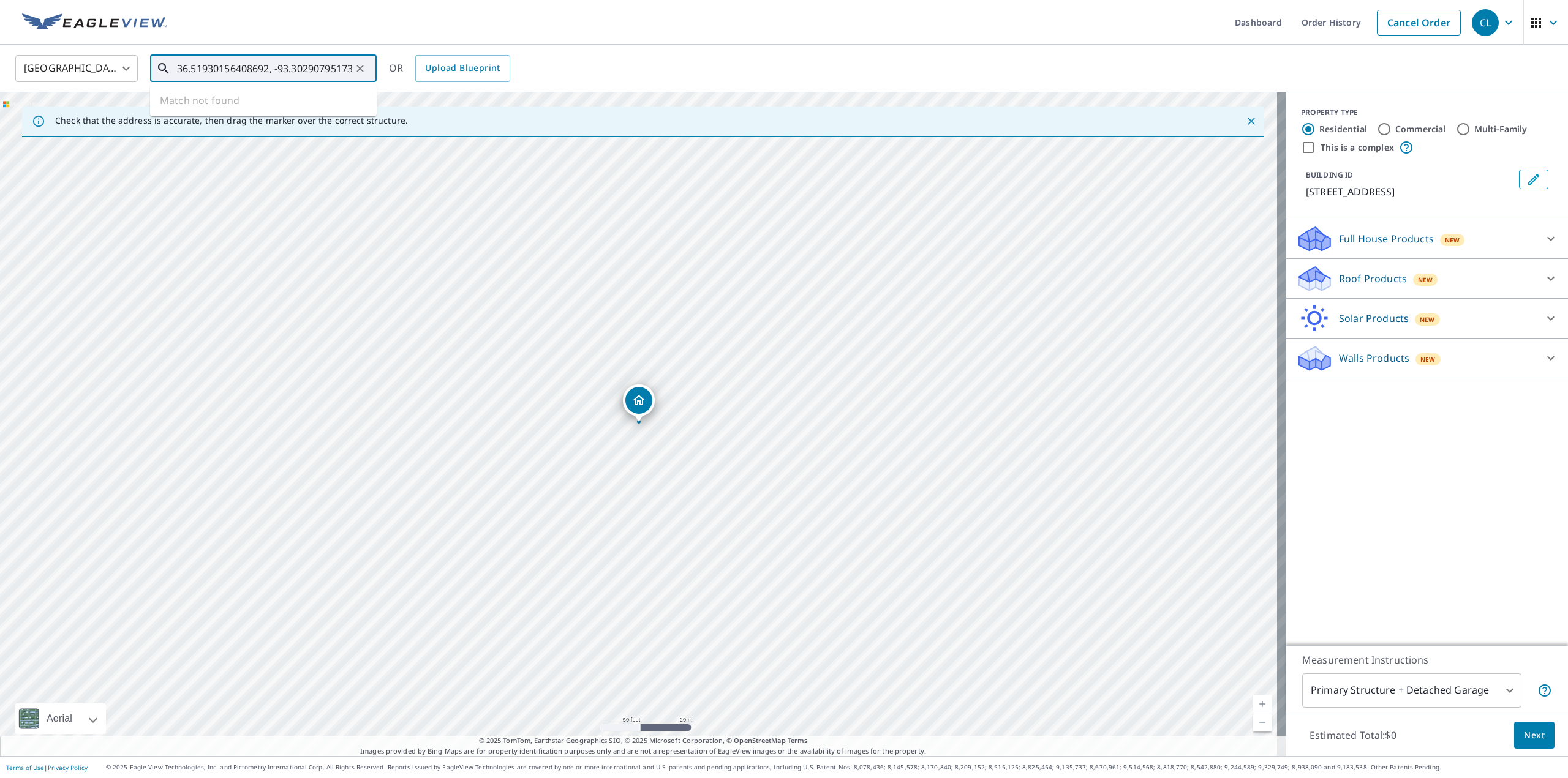
click at [240, 64] on input "36.51930156408692, -93.3029079517345" at bounding box center [264, 69] width 175 height 34
paste input "7425468695, -93.30290642117002"
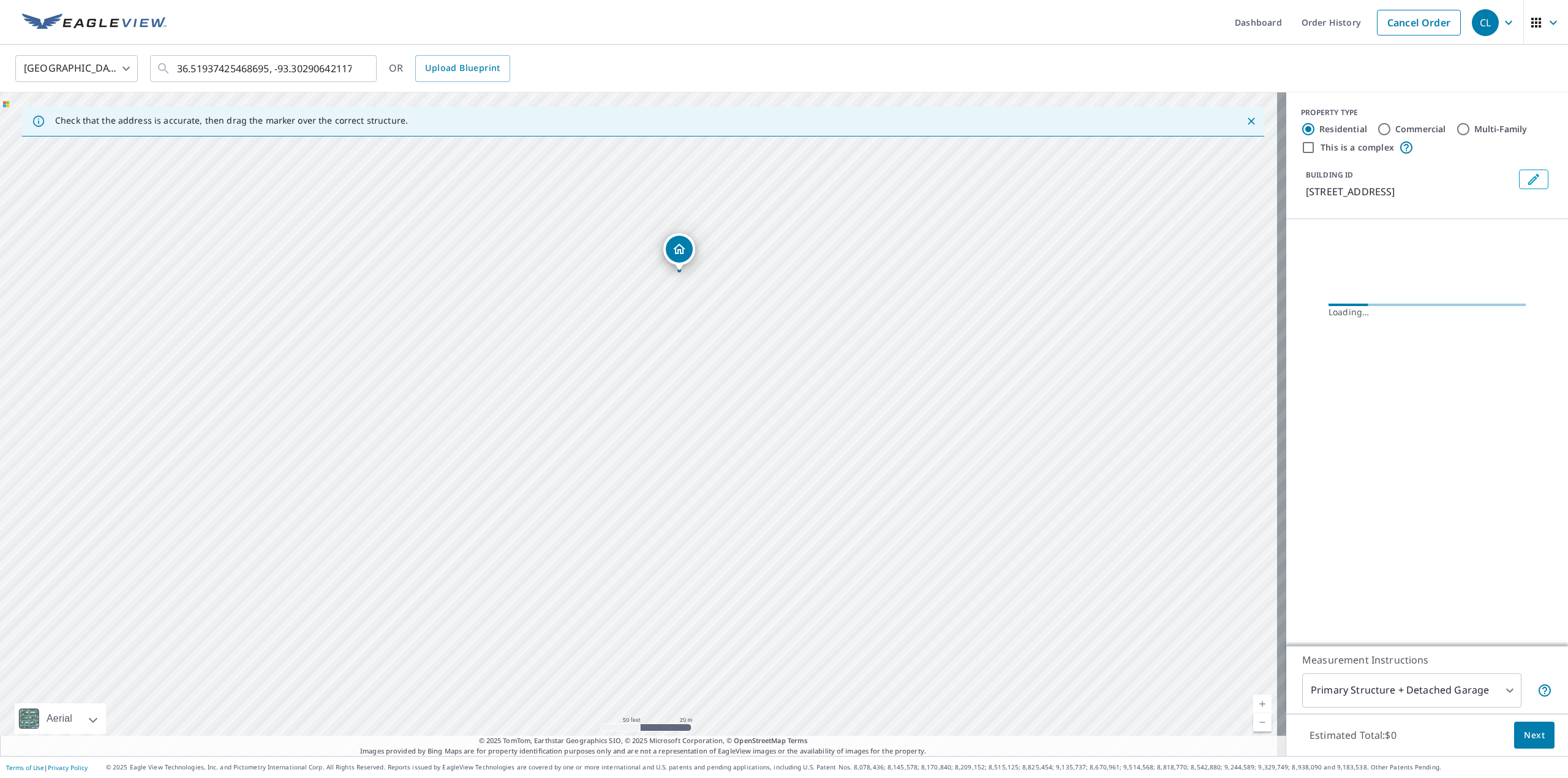
drag, startPoint x: 551, startPoint y: 462, endPoint x: 579, endPoint y: 345, distance: 120.3
click at [579, 345] on div "[STREET_ADDRESS]" at bounding box center [643, 424] width 1287 height 664
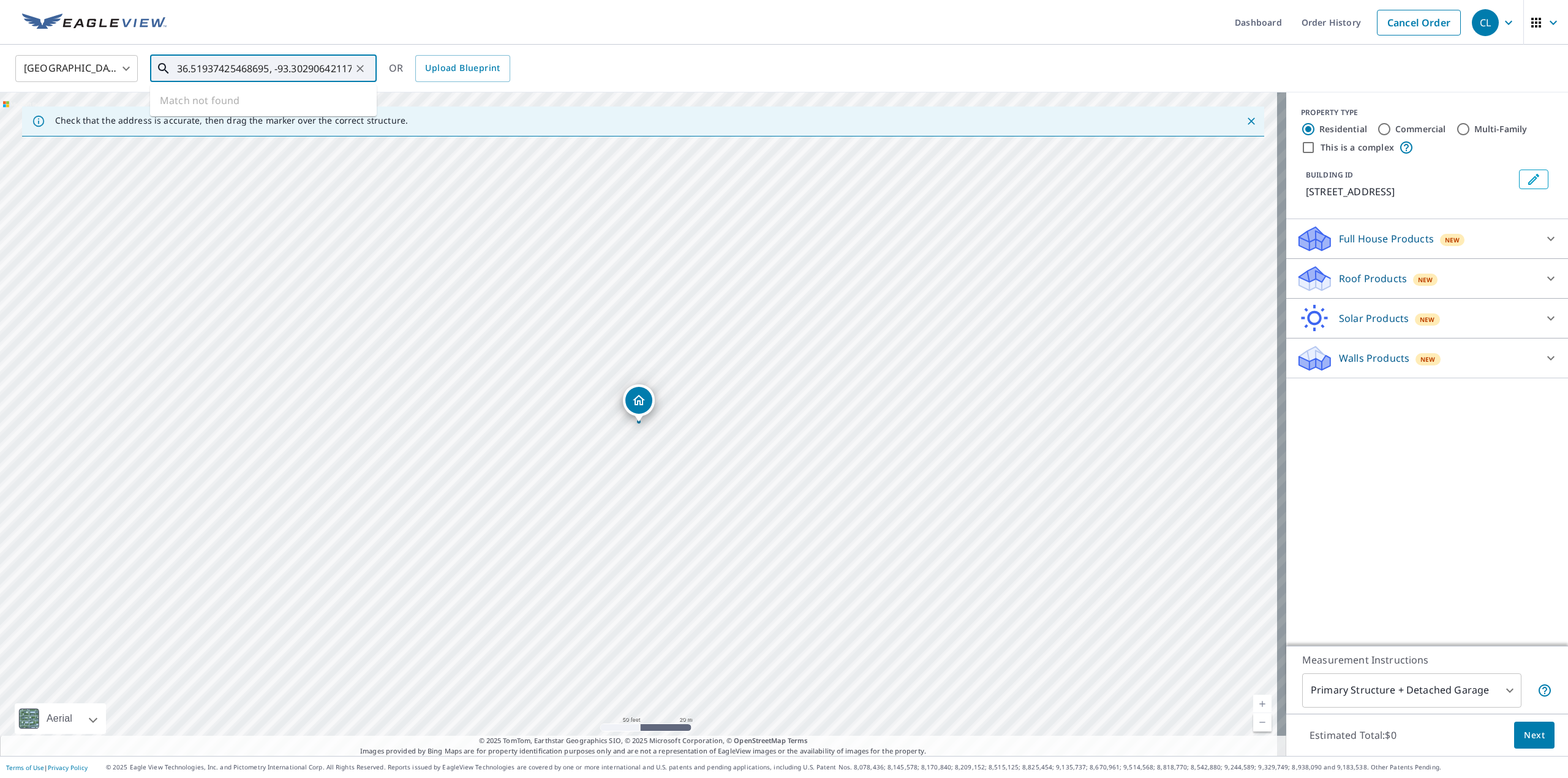
click at [298, 69] on input "36.51937425468695, -93.30290642117002" at bounding box center [264, 69] width 175 height 34
click at [298, 69] on input "36.51937425468695, -93.30290642117002" at bounding box center [264, 69] width 175 height 34
paste input "832838431405, -93.30635763891654"
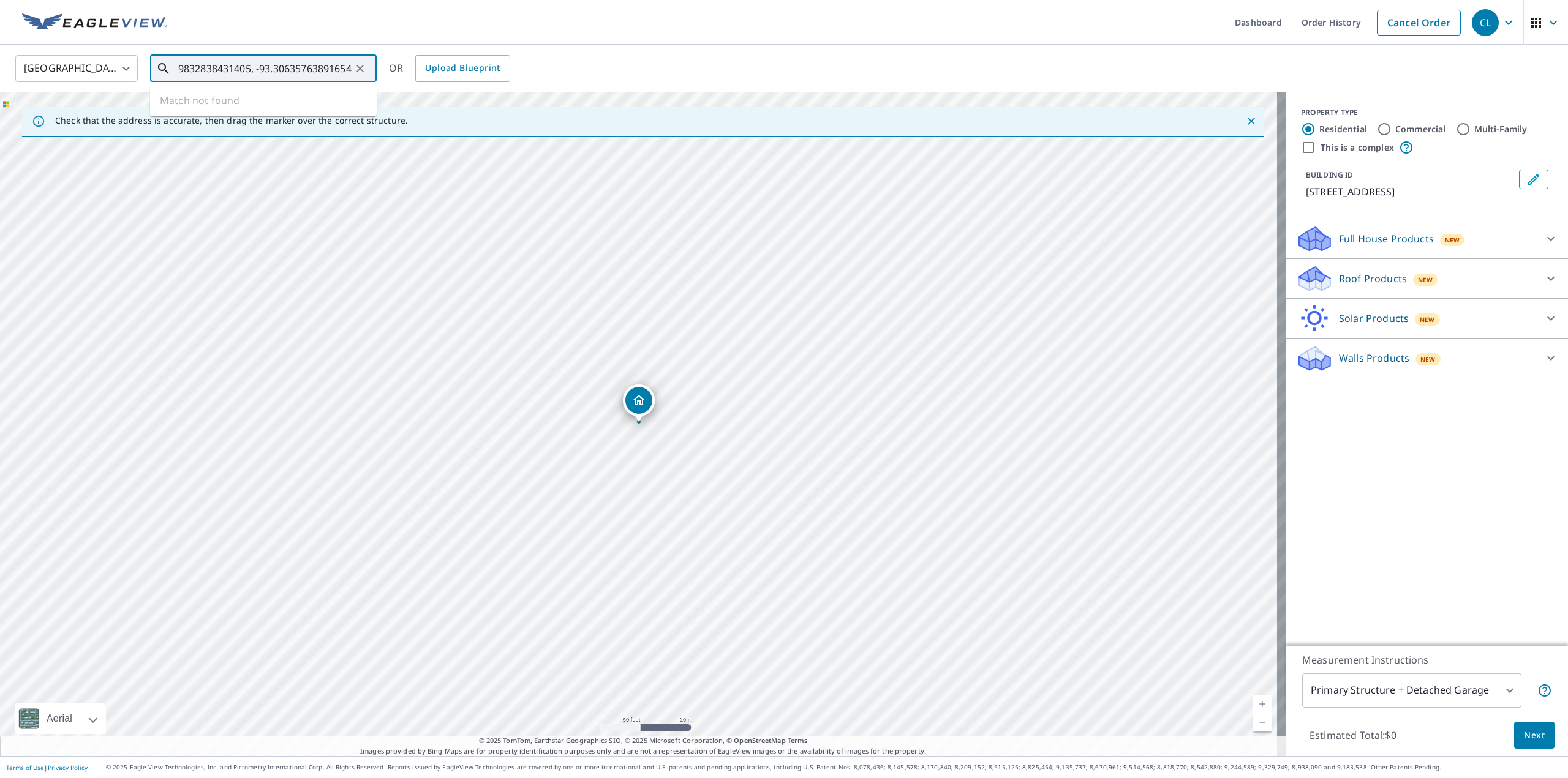
type input "36.519832838431405, -93.30635763891654"
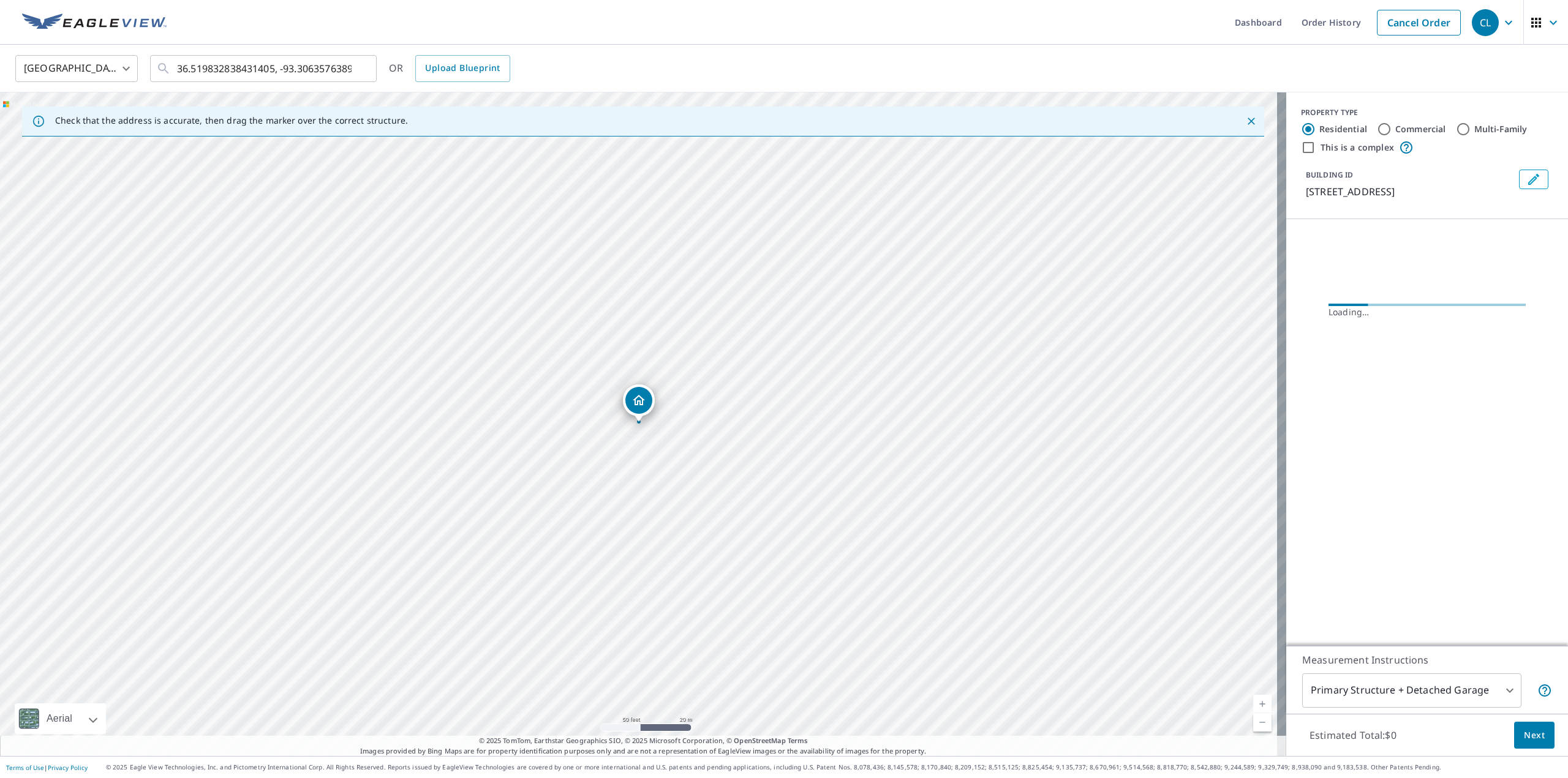
click at [1526, 175] on icon "Edit building 1" at bounding box center [1534, 179] width 15 height 15
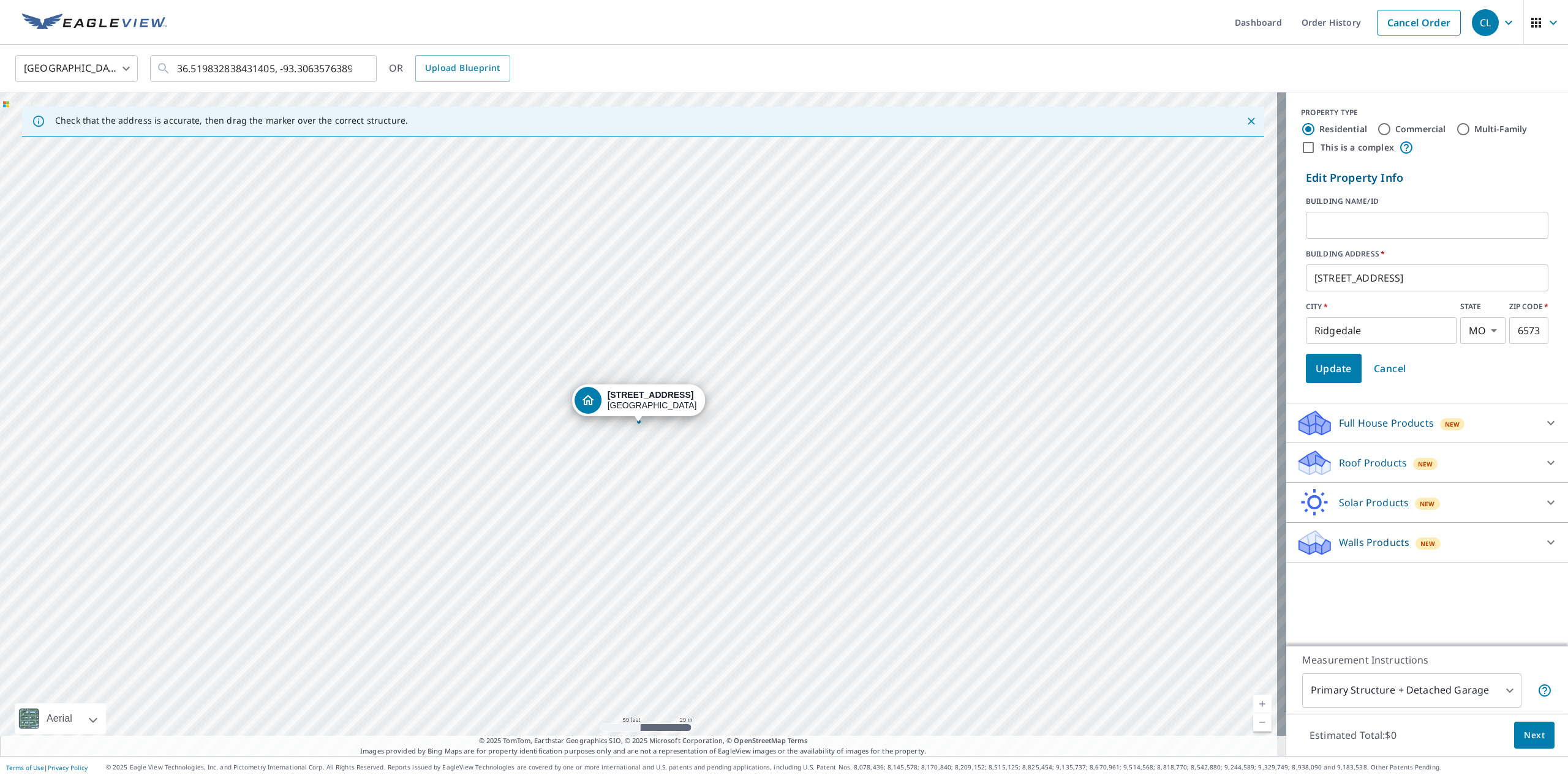
click at [1376, 223] on input "text" at bounding box center [1427, 225] width 242 height 34
type input "53 - [GEOGRAPHIC_DATA] #31 (1BR)"
click at [1325, 365] on span "Update" at bounding box center [1334, 368] width 36 height 17
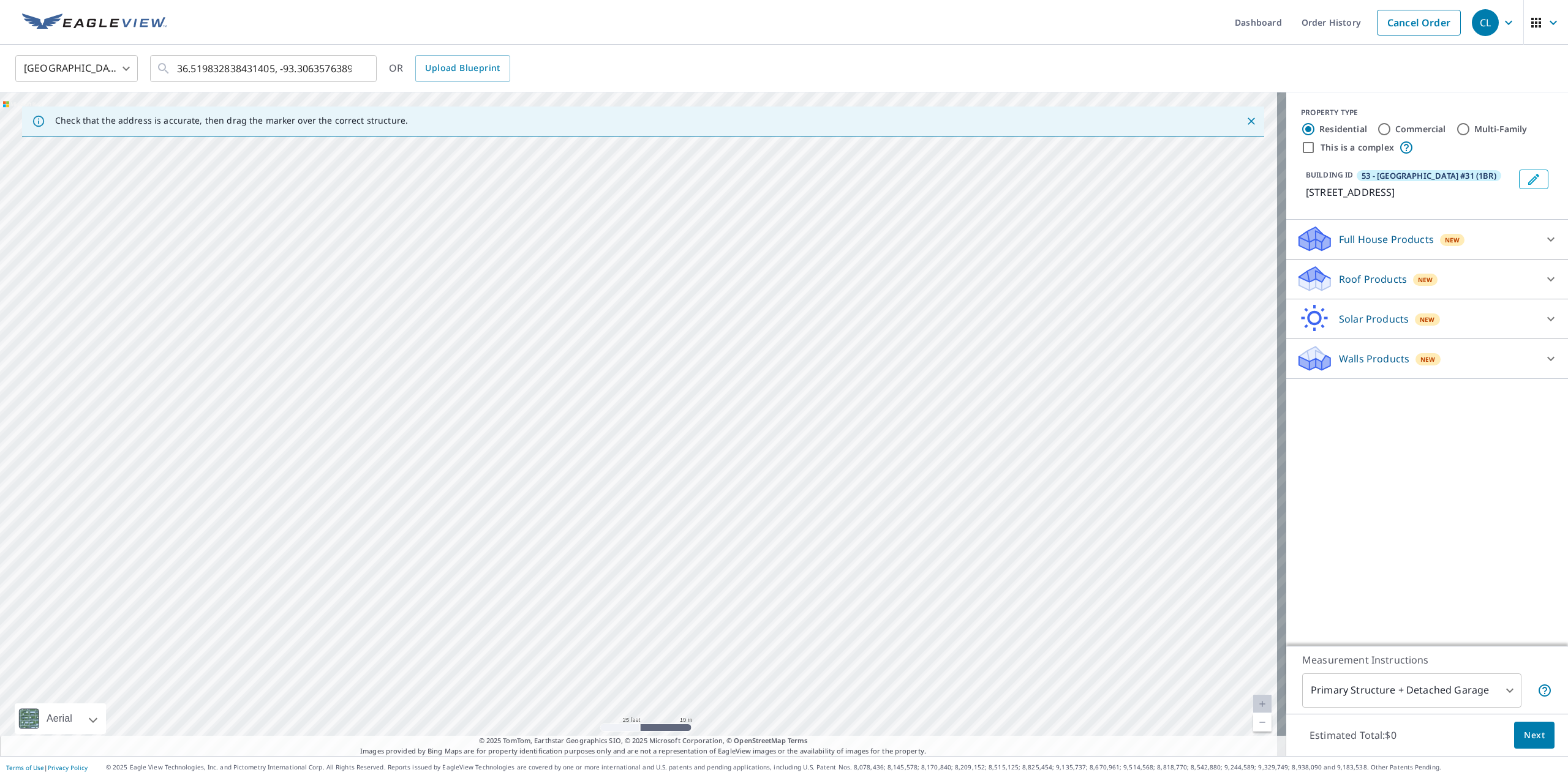
click at [1301, 149] on input "This is a complex" at bounding box center [1309, 148] width 15 height 15
checkbox input "true"
radio input "false"
radio input "true"
type input "4"
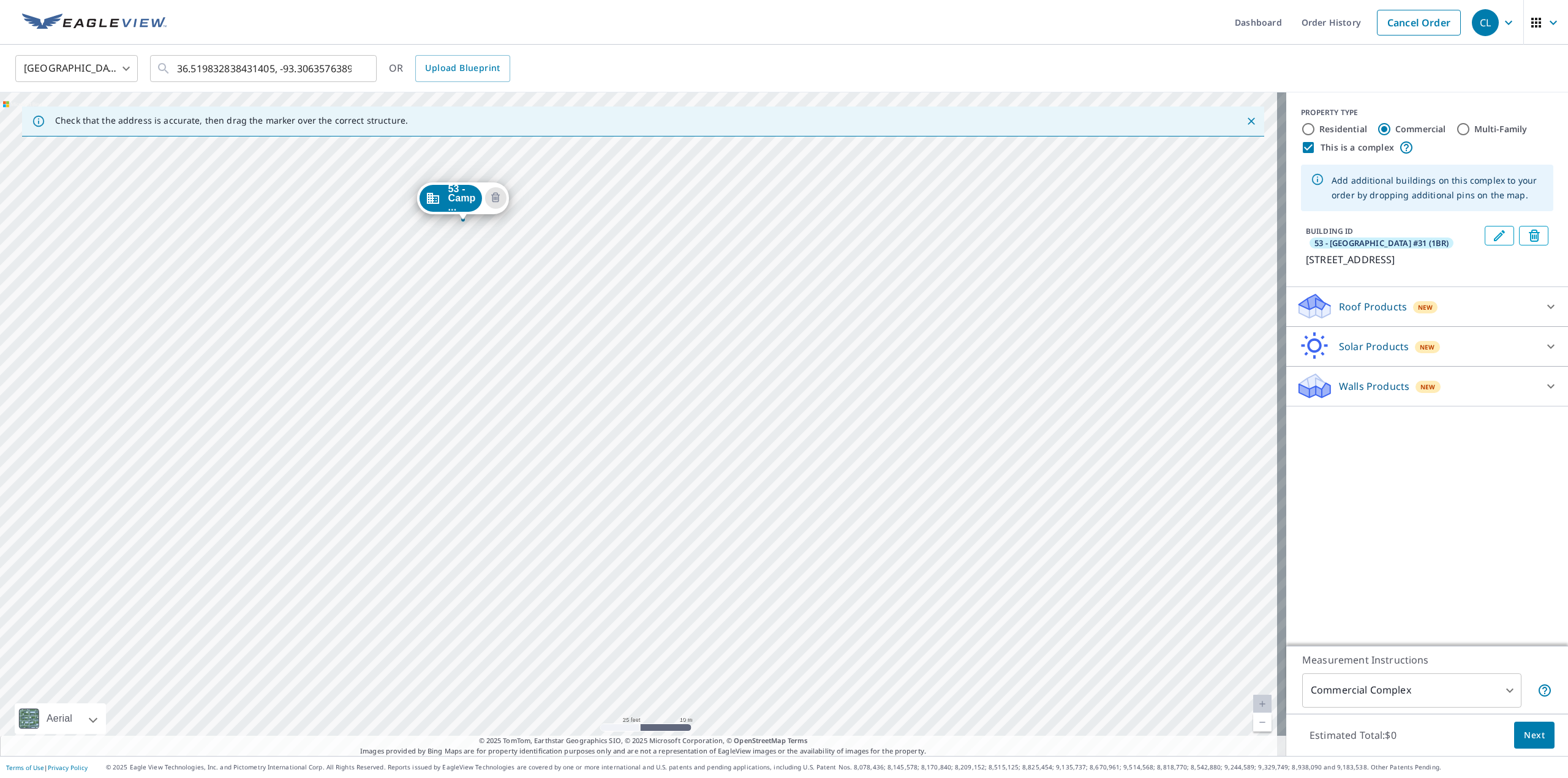
drag, startPoint x: 824, startPoint y: 544, endPoint x: 553, endPoint y: 281, distance: 377.6
click at [553, 281] on div "53 - Camp ... [STREET_ADDRESS]" at bounding box center [643, 424] width 1287 height 664
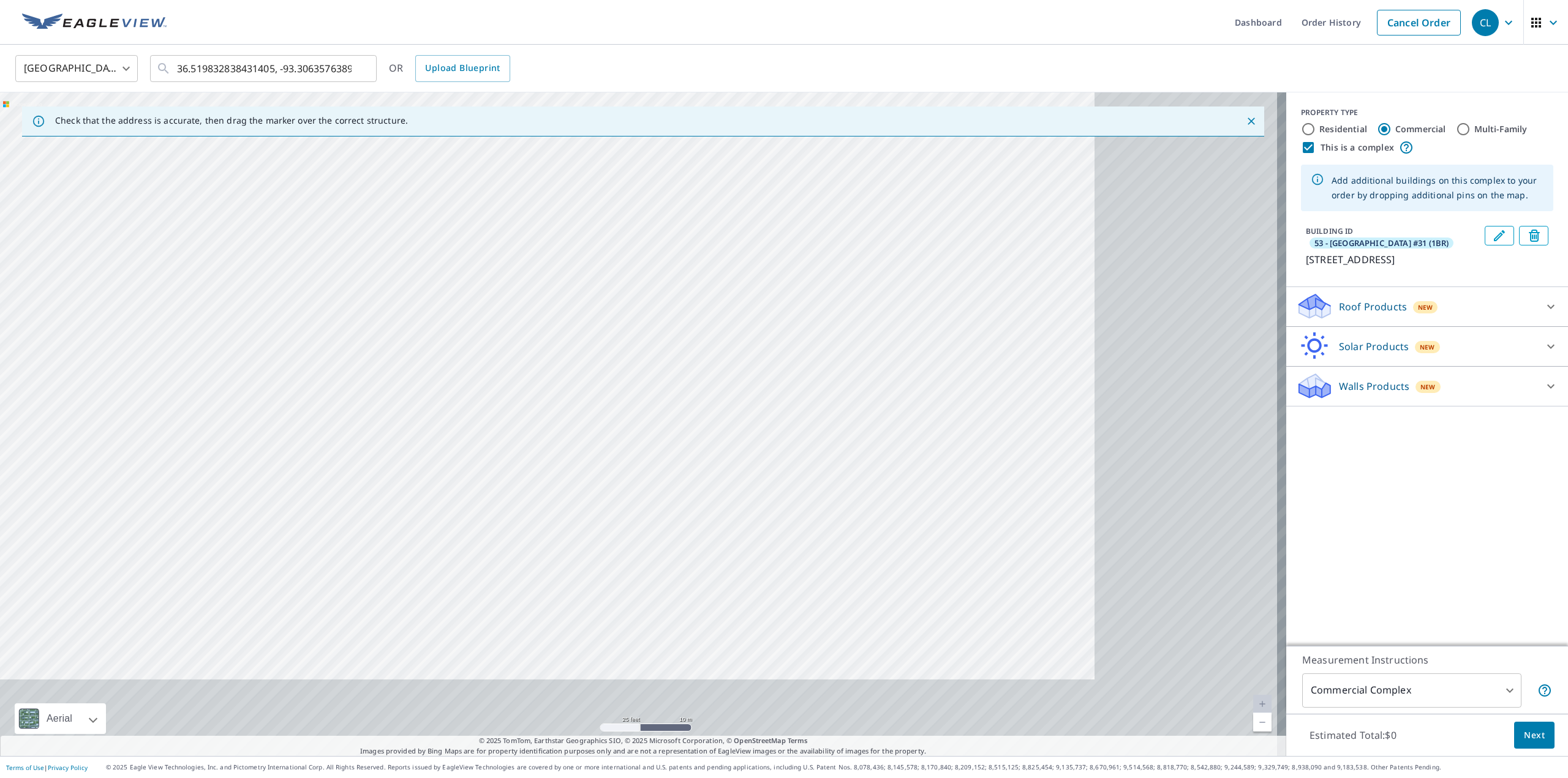
drag, startPoint x: 797, startPoint y: 485, endPoint x: 502, endPoint y: 343, distance: 327.4
click at [502, 343] on div "53 - Camp ... [STREET_ADDRESS]" at bounding box center [643, 424] width 1287 height 664
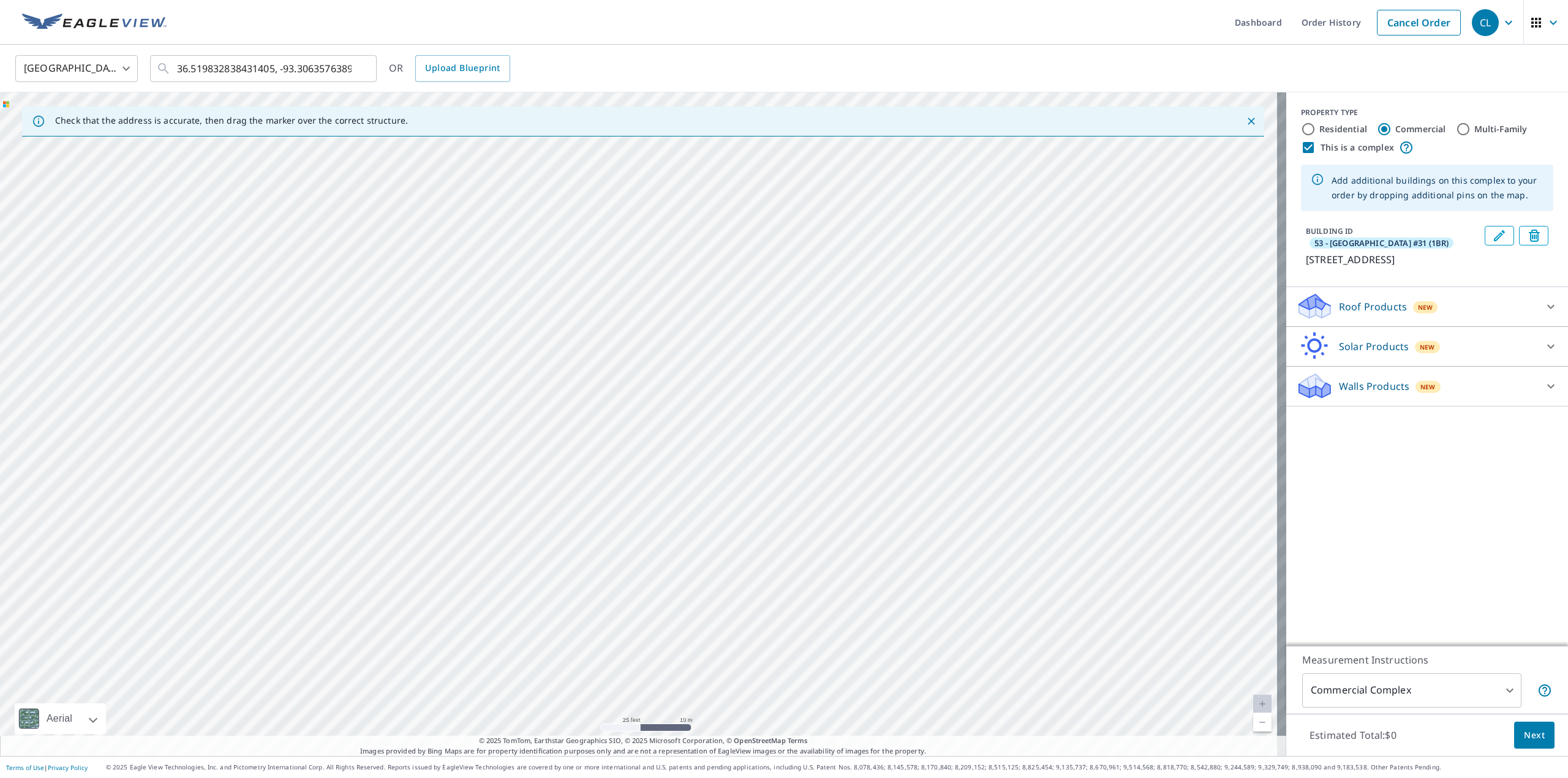
drag, startPoint x: 759, startPoint y: 458, endPoint x: 680, endPoint y: 656, distance: 213.2
click at [680, 656] on div "53 - Camp ... [STREET_ADDRESS]" at bounding box center [643, 424] width 1287 height 664
drag, startPoint x: 834, startPoint y: 548, endPoint x: 339, endPoint y: 377, distance: 523.7
click at [338, 378] on div "53 - Camp ... [STREET_ADDRESS]" at bounding box center [643, 424] width 1287 height 664
drag, startPoint x: 655, startPoint y: 305, endPoint x: 608, endPoint y: 444, distance: 146.7
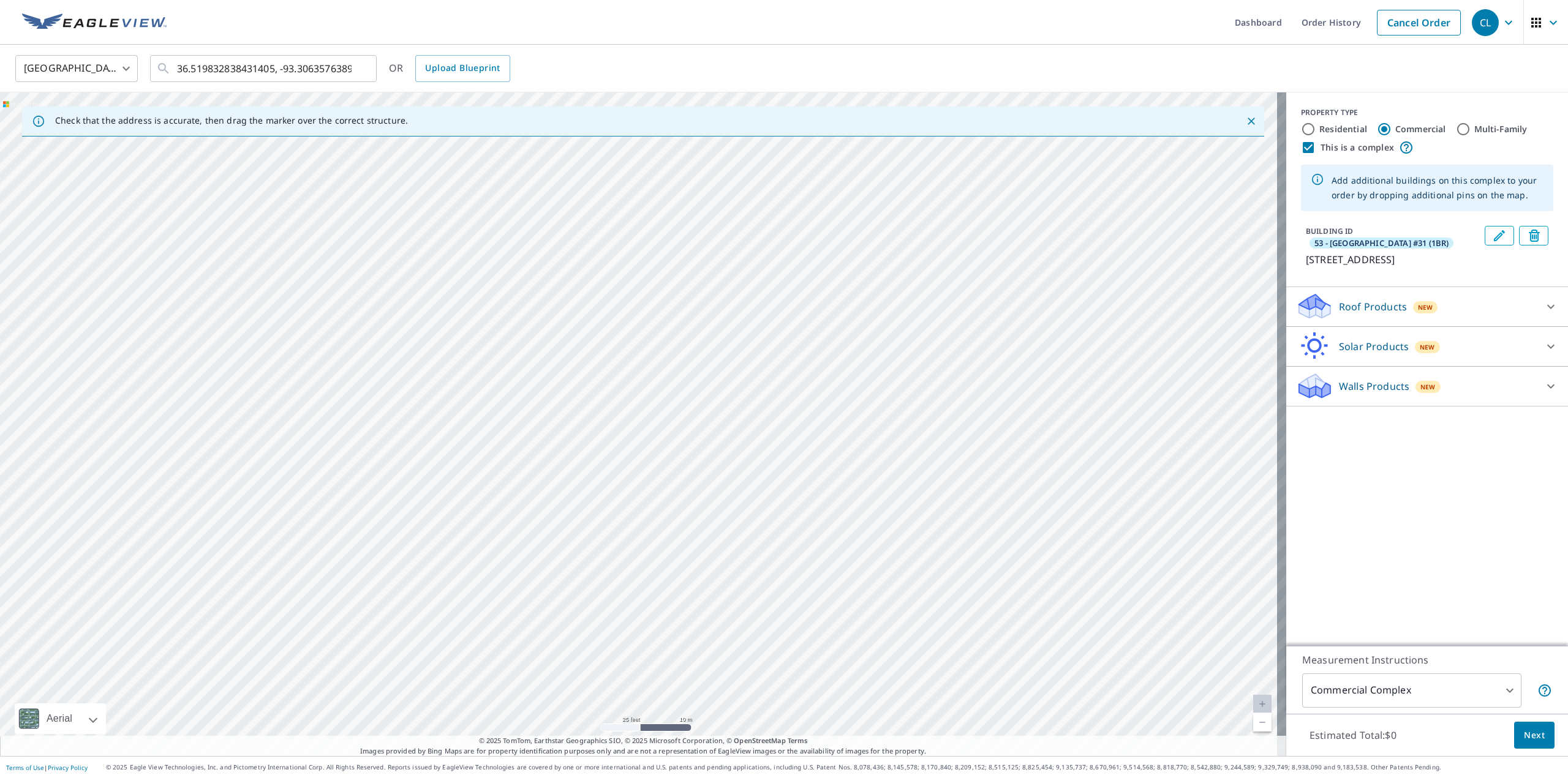
click at [608, 444] on div "53 - Camp ... [STREET_ADDRESS]" at bounding box center [643, 424] width 1287 height 664
click at [1377, 32] on link "Cancel Order" at bounding box center [1419, 23] width 84 height 26
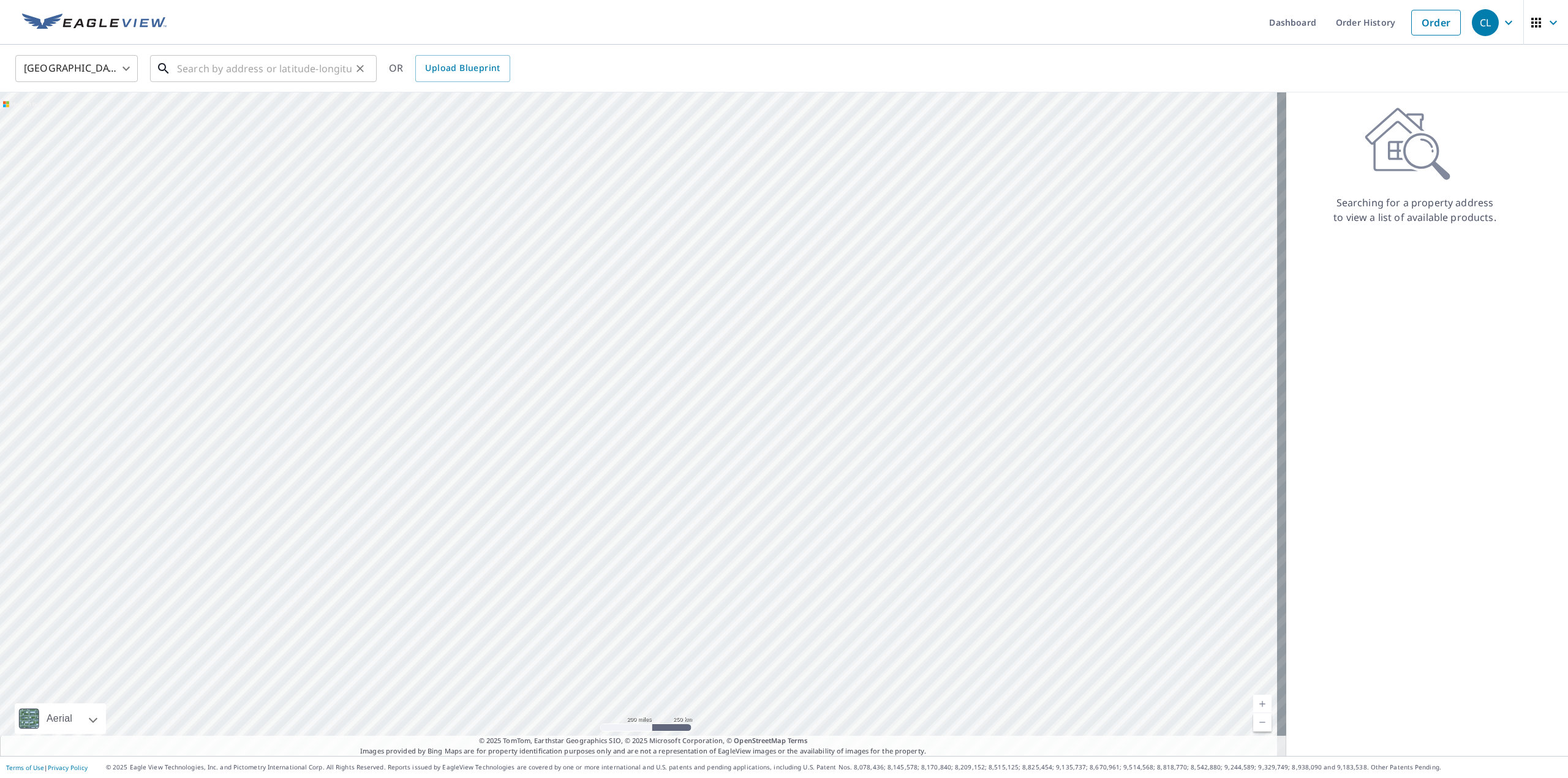
click at [266, 65] on input "text" at bounding box center [264, 69] width 175 height 34
paste input "36.519308"
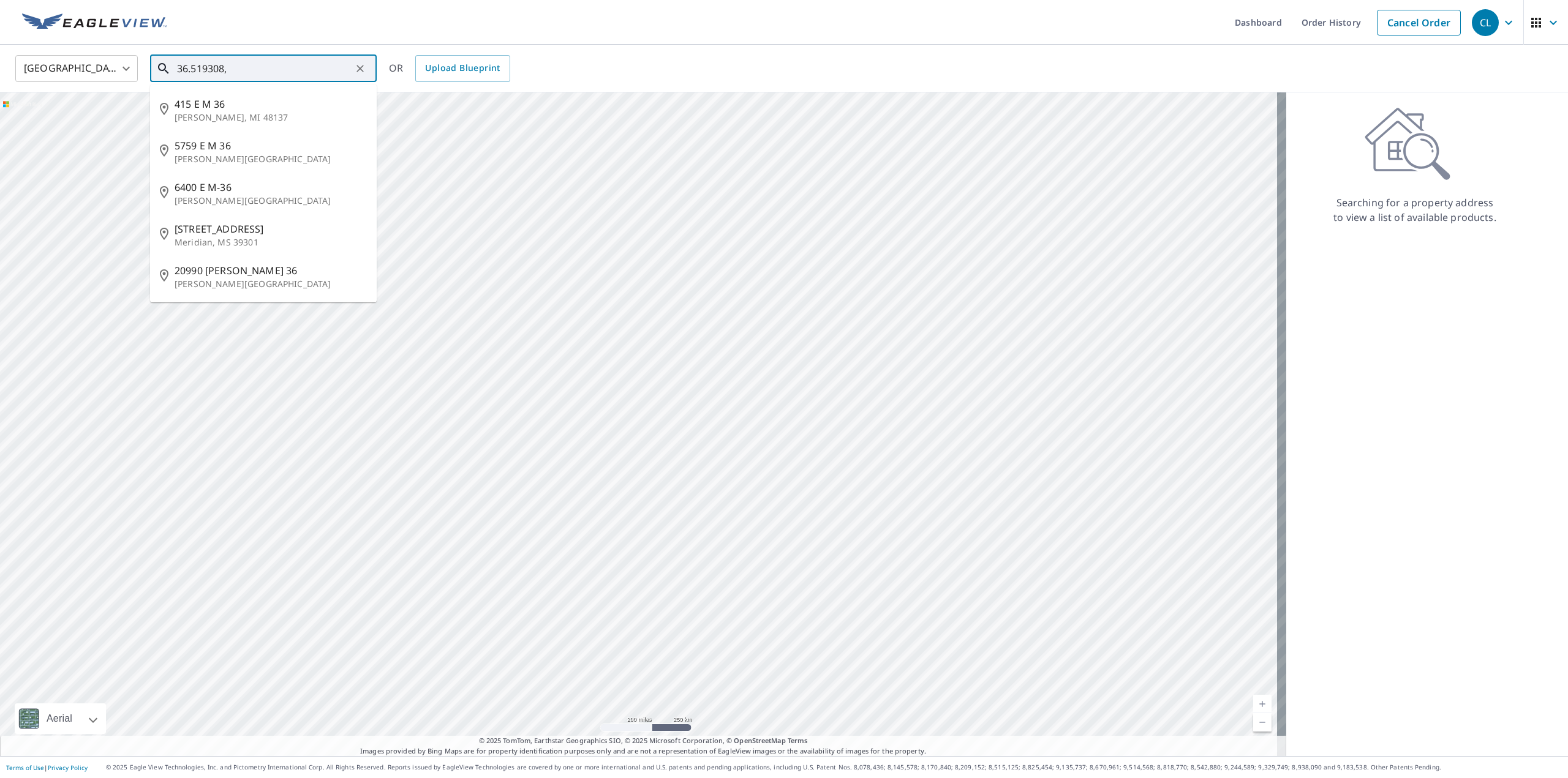
click at [250, 65] on input "36.519308," at bounding box center [264, 69] width 175 height 34
paste input "-93.302893"
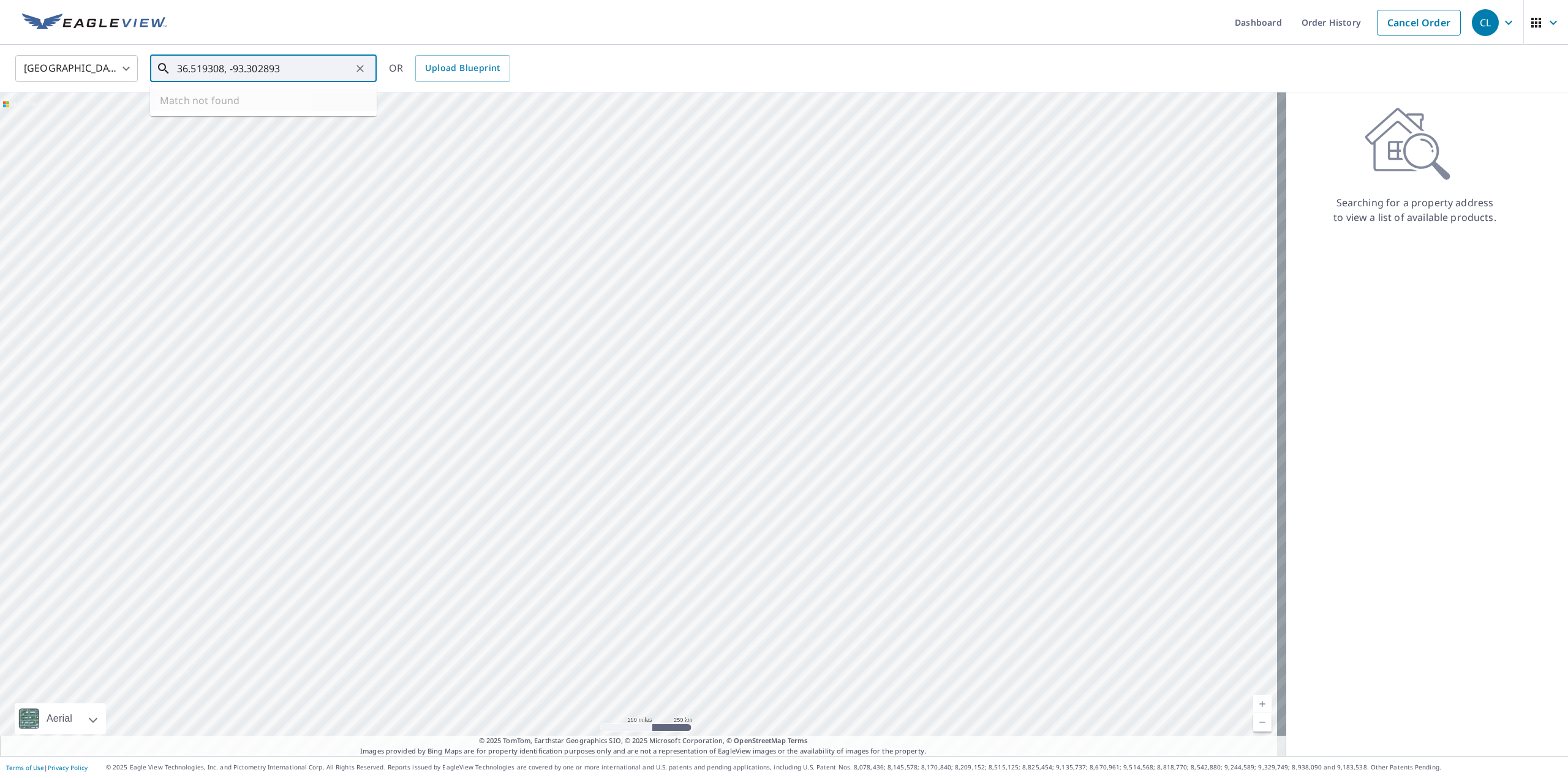
click at [309, 64] on input "36.519308, -93.302893" at bounding box center [264, 69] width 175 height 34
click at [292, 66] on input "36.519308, -93.302893" at bounding box center [264, 69] width 175 height 34
click at [311, 100] on ul "Match not found" at bounding box center [264, 100] width 227 height 32
click at [306, 70] on input "36.519308, -93.302893" at bounding box center [264, 69] width 175 height 34
drag, startPoint x: 303, startPoint y: 68, endPoint x: 147, endPoint y: 73, distance: 156.1
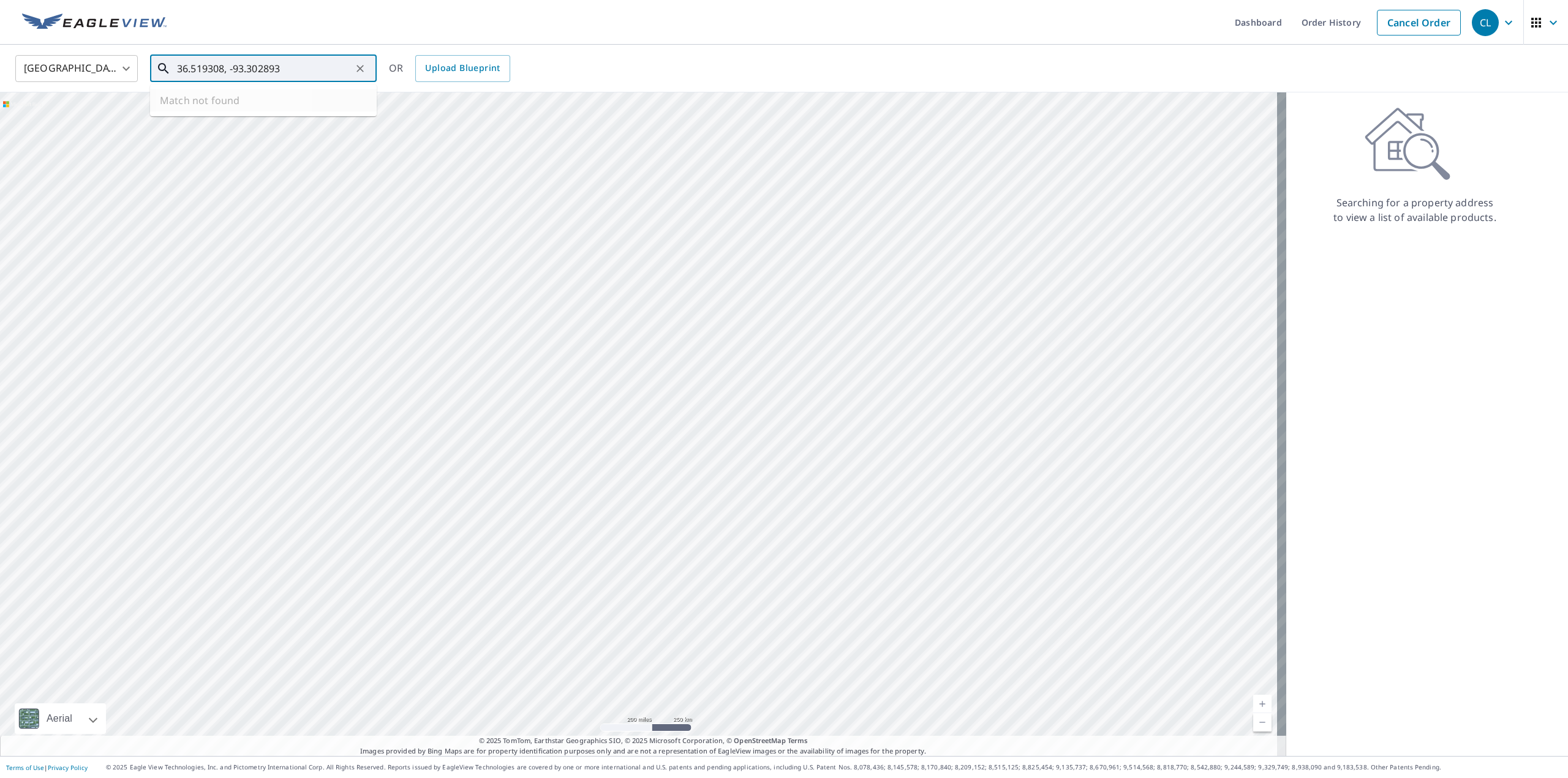
click at [145, 70] on div "United States US ​ 36.519308, -93.302893 ​ Match not found OR Upload Blueprint" at bounding box center [780, 68] width 1548 height 29
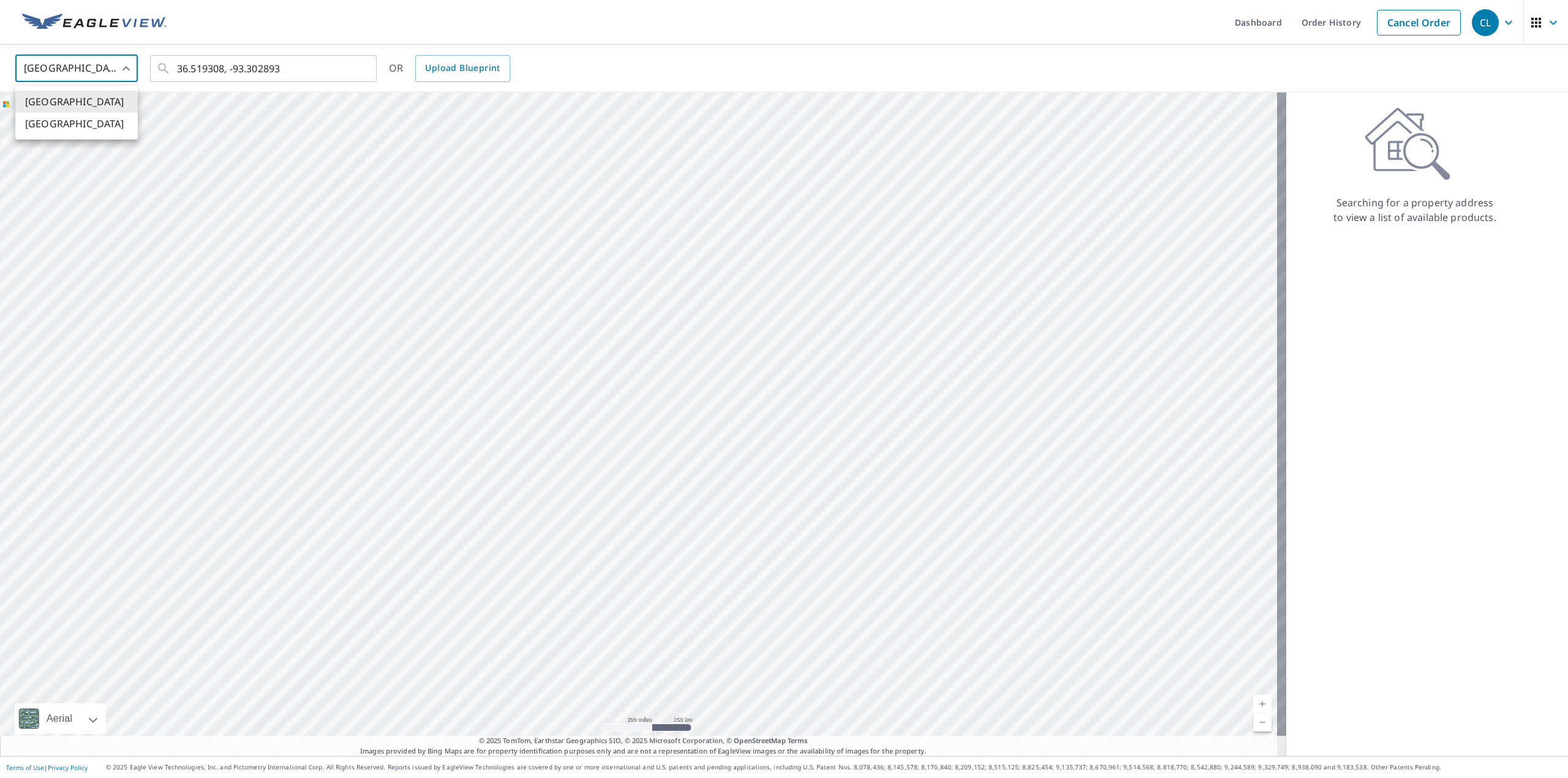
click at [132, 65] on body "CL CL Dashboard Order History Cancel Order CL [GEOGRAPHIC_DATA] US ​ 36.519308,…" at bounding box center [784, 396] width 1568 height 793
click at [131, 65] on div at bounding box center [784, 389] width 1568 height 778
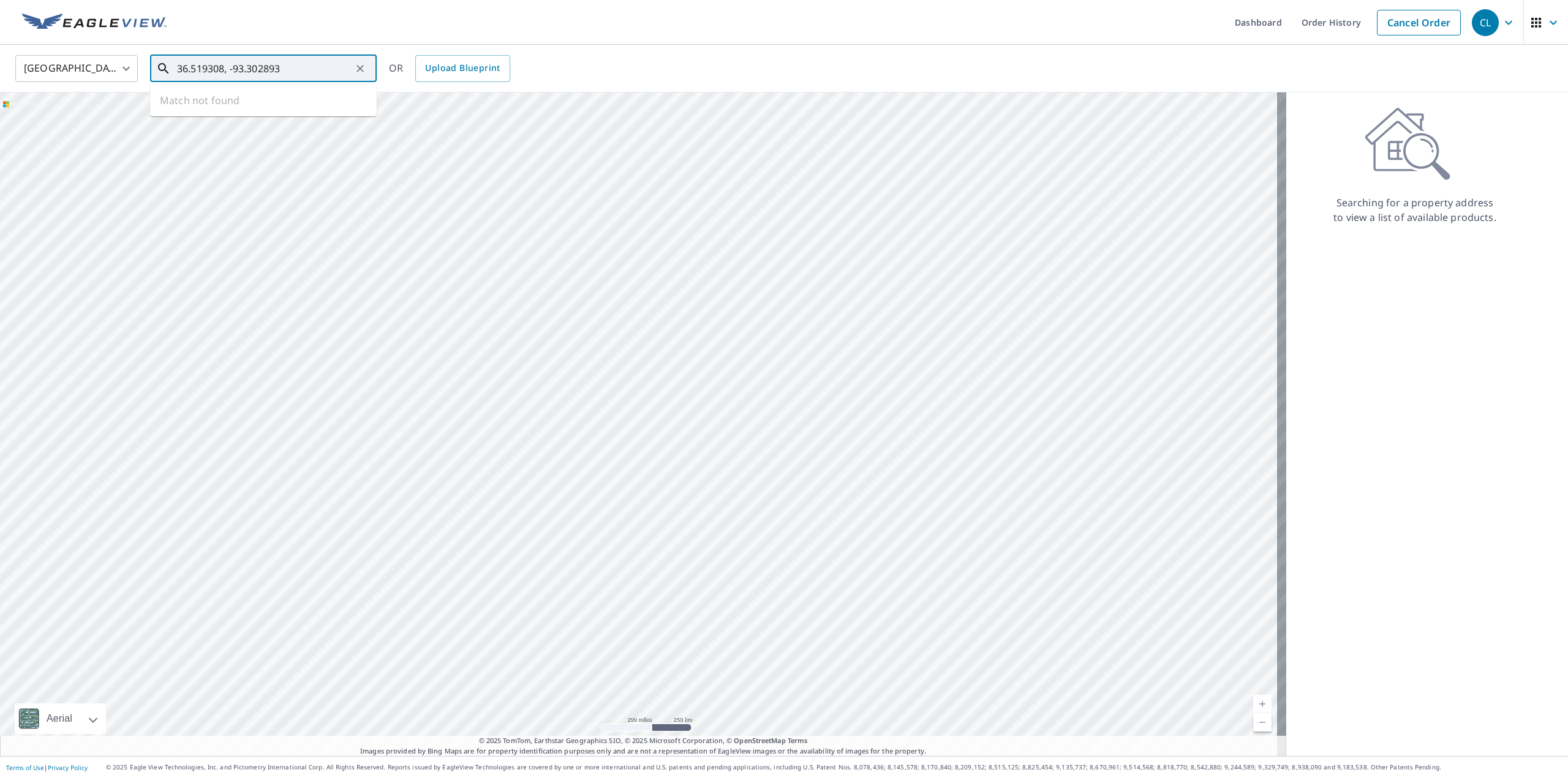
drag, startPoint x: 312, startPoint y: 70, endPoint x: 167, endPoint y: 64, distance: 145.1
click at [167, 63] on div "36.519308, -93.302893 ​" at bounding box center [264, 69] width 227 height 27
click at [193, 73] on input "36.519308, -93.302893" at bounding box center [264, 69] width 175 height 34
click at [193, 72] on input "36.519308, -93.302893" at bounding box center [264, 69] width 175 height 34
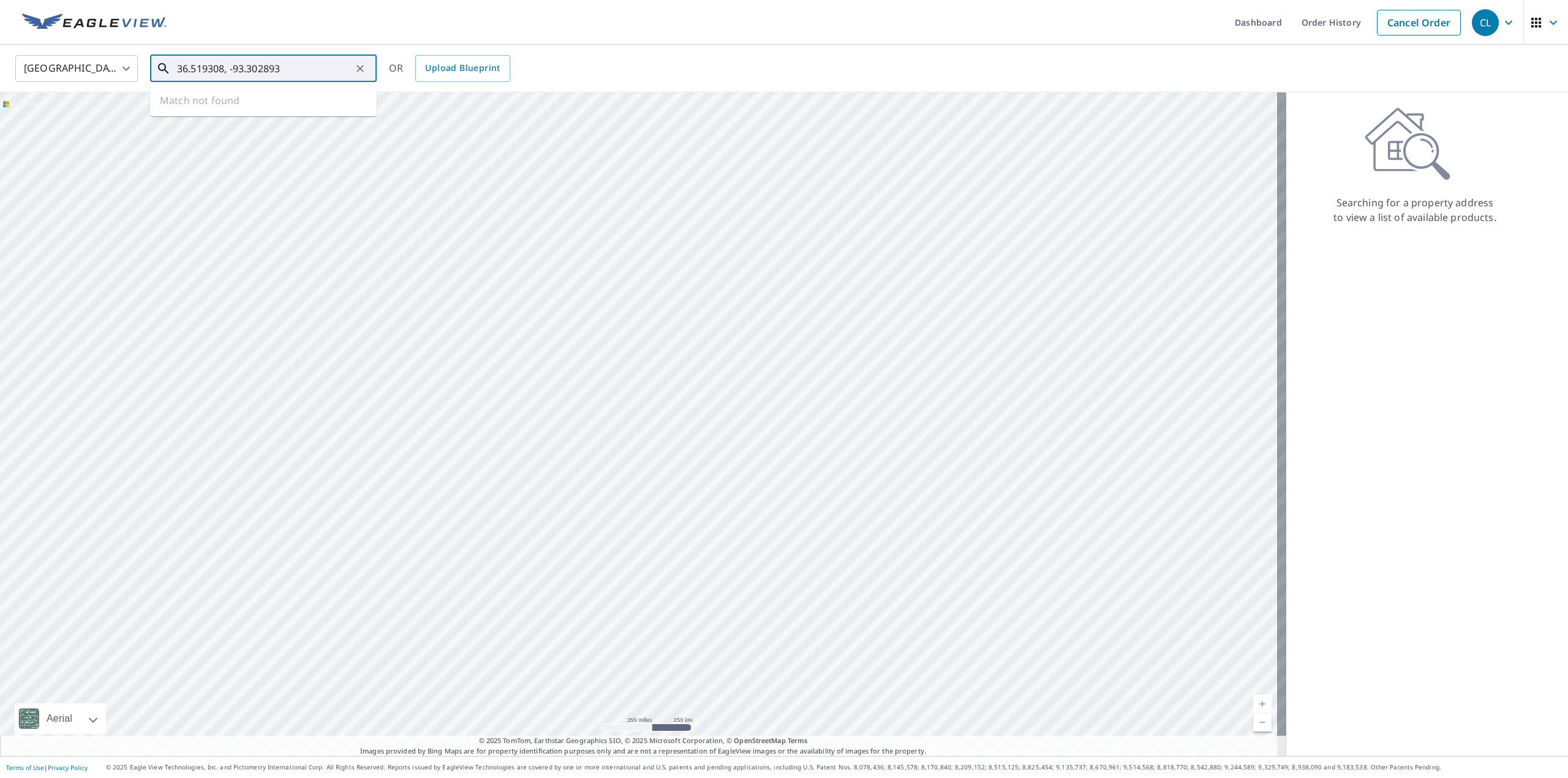
paste input "36.51930300498707, -93.30288744077602"
type input "36.51930300498707, -93.30288744077602"
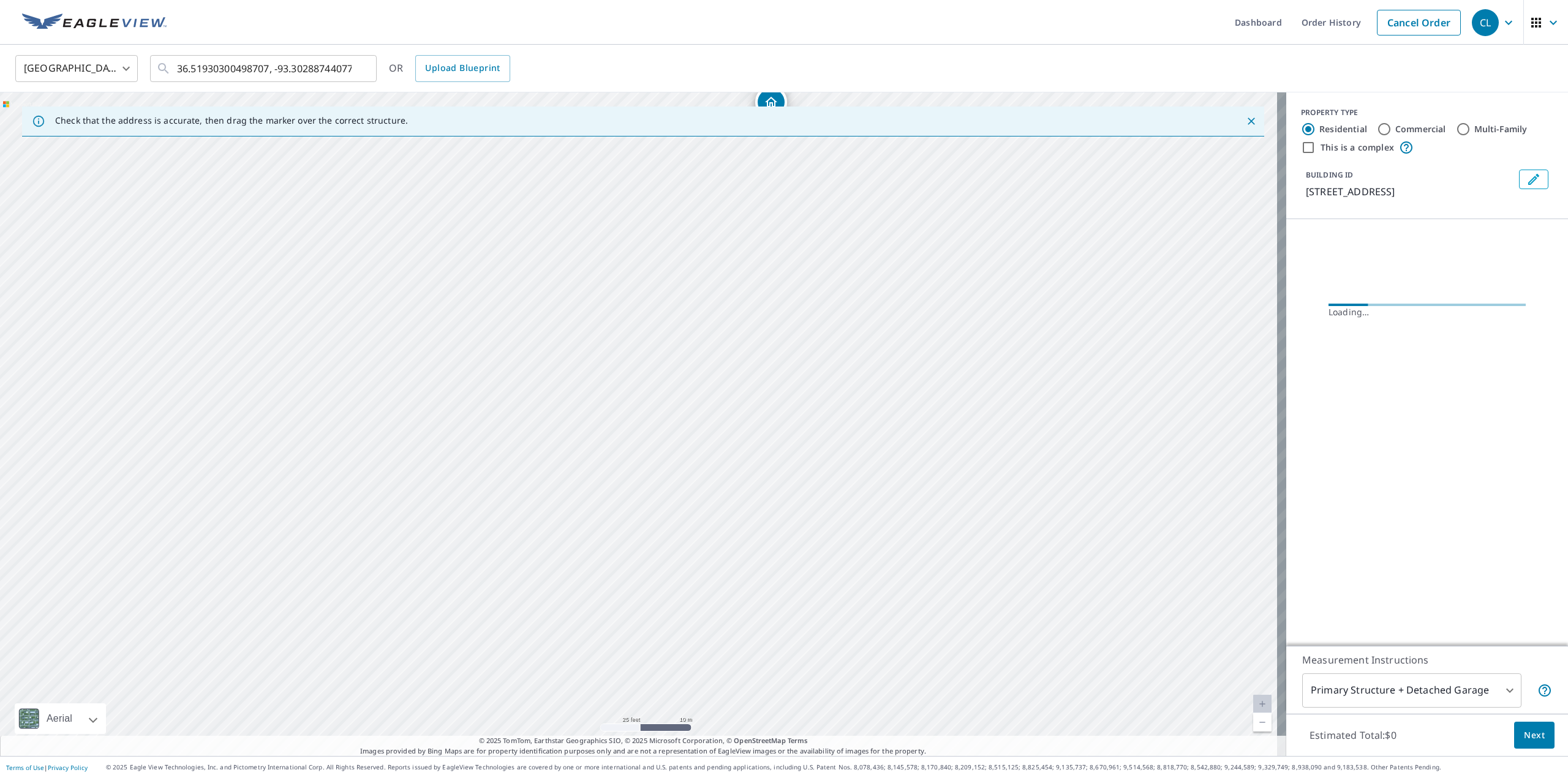
drag, startPoint x: 692, startPoint y: 599, endPoint x: 822, endPoint y: 294, distance: 331.5
click at [822, 294] on div "[STREET_ADDRESS]" at bounding box center [643, 424] width 1287 height 664
drag, startPoint x: 781, startPoint y: 330, endPoint x: 770, endPoint y: 297, distance: 34.8
click at [771, 343] on div "[STREET_ADDRESS]" at bounding box center [643, 424] width 1287 height 664
drag, startPoint x: 767, startPoint y: 191, endPoint x: 761, endPoint y: 294, distance: 103.2
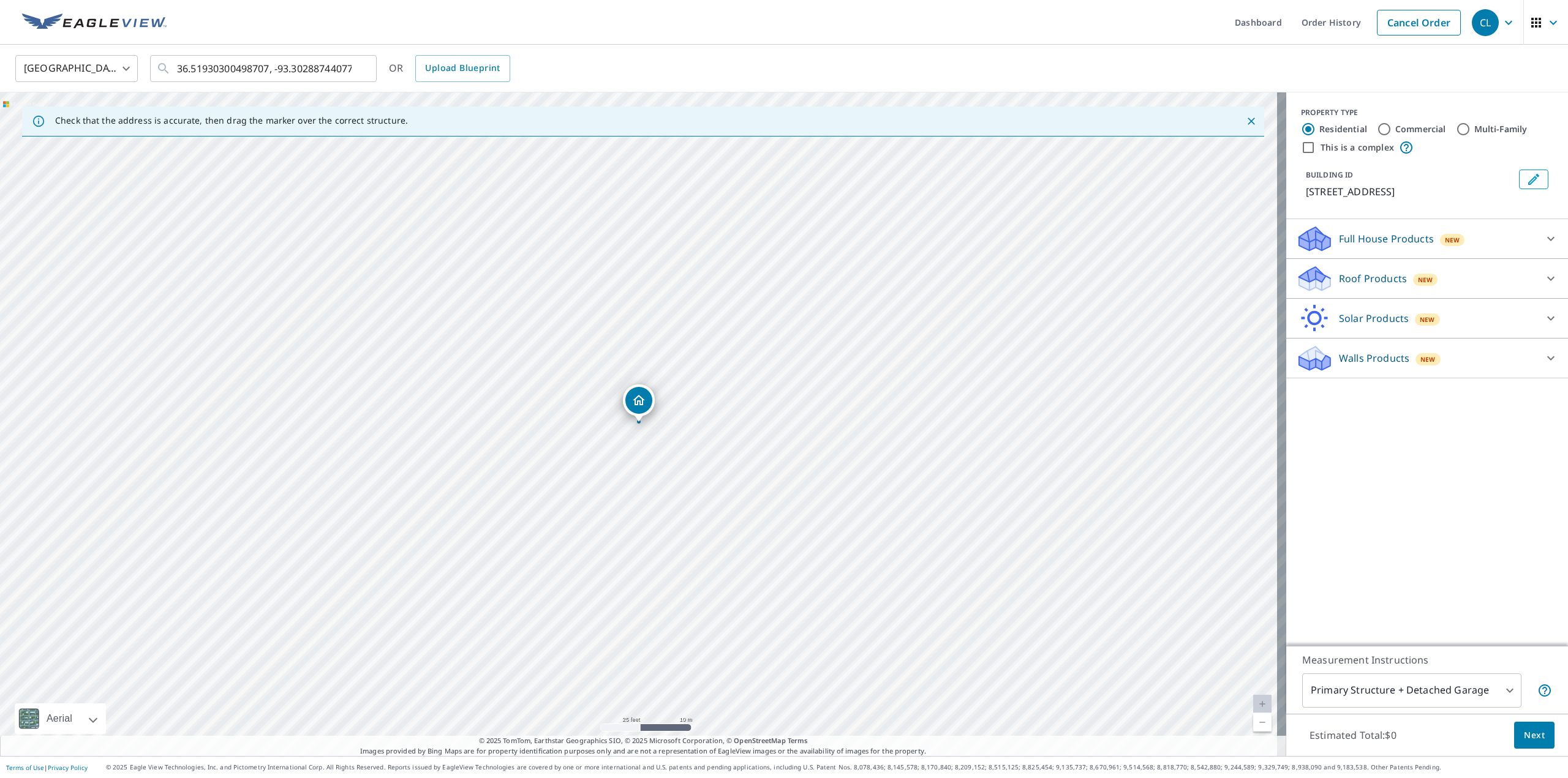
click at [735, 448] on div "[STREET_ADDRESS]" at bounding box center [643, 424] width 1287 height 664
drag, startPoint x: 771, startPoint y: 445, endPoint x: 800, endPoint y: 369, distance: 81.3
click at [817, 378] on div "[STREET_ADDRESS]" at bounding box center [643, 424] width 1287 height 664
drag, startPoint x: 706, startPoint y: 274, endPoint x: 486, endPoint y: 603, distance: 395.8
drag, startPoint x: 648, startPoint y: 577, endPoint x: 773, endPoint y: 399, distance: 217.5
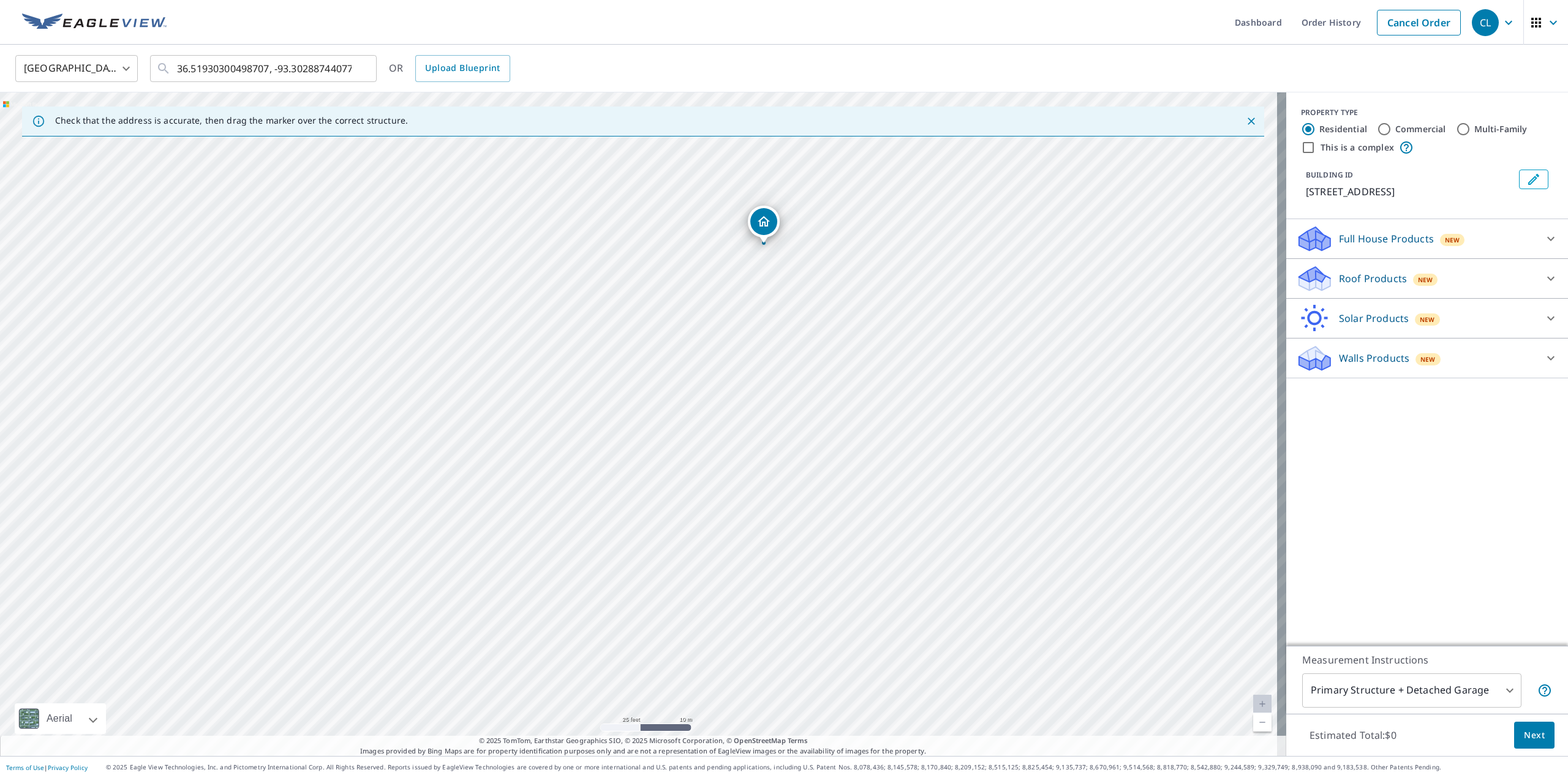
click at [773, 399] on div "[STREET_ADDRESS]" at bounding box center [643, 424] width 1287 height 664
drag, startPoint x: 764, startPoint y: 483, endPoint x: 729, endPoint y: 484, distance: 35.0
click at [729, 484] on div "[STREET_ADDRESS]" at bounding box center [643, 424] width 1287 height 664
drag, startPoint x: 689, startPoint y: 387, endPoint x: 777, endPoint y: 396, distance: 88.5
click at [777, 396] on div "[STREET_ADDRESS]" at bounding box center [643, 424] width 1287 height 664
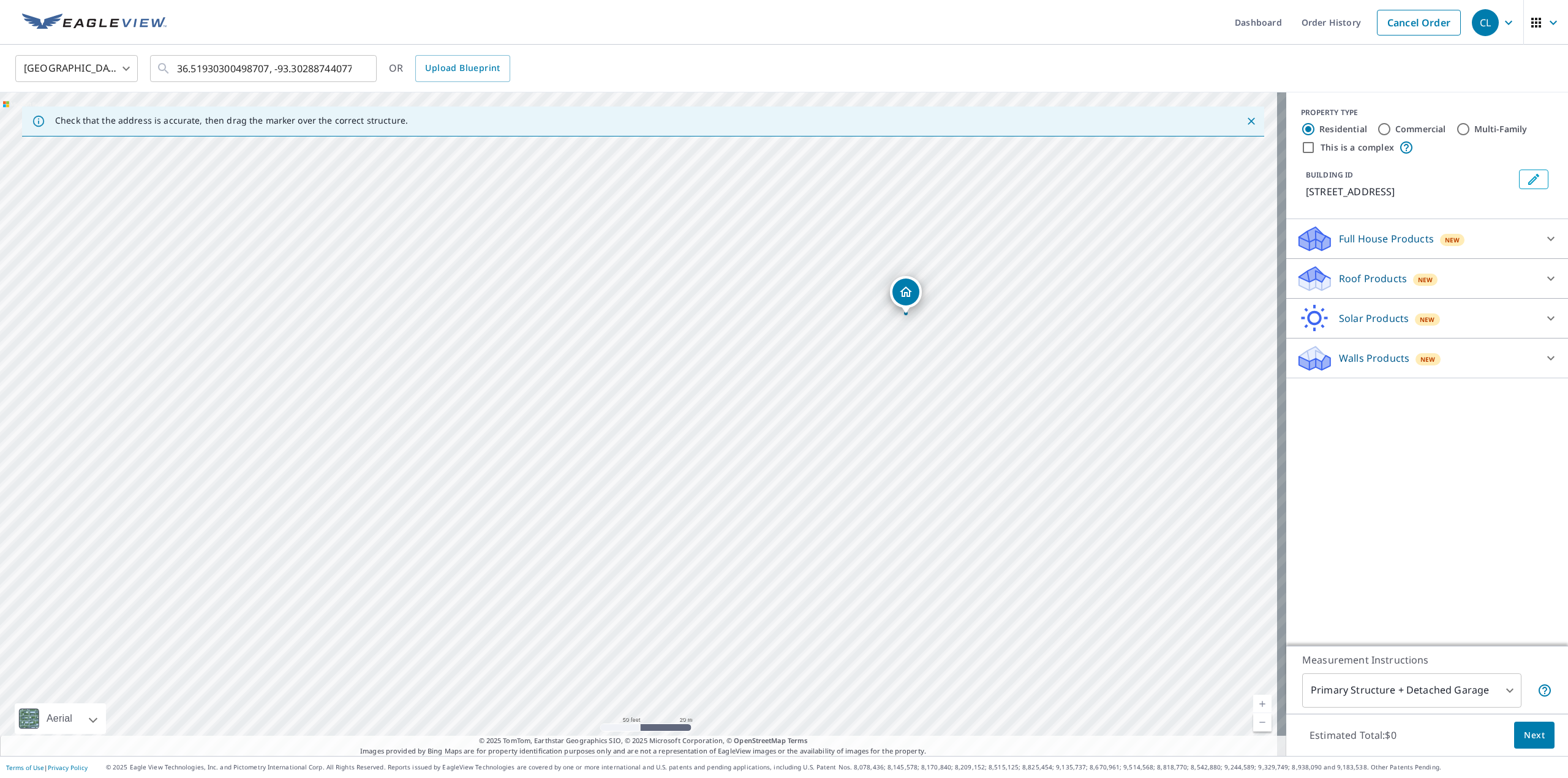
drag, startPoint x: 966, startPoint y: 254, endPoint x: 897, endPoint y: 289, distance: 77.4
drag, startPoint x: 846, startPoint y: 424, endPoint x: 918, endPoint y: 413, distance: 72.8
click at [918, 413] on div "[STREET_ADDRESS]" at bounding box center [643, 424] width 1287 height 664
drag, startPoint x: 823, startPoint y: 471, endPoint x: 831, endPoint y: 528, distance: 57.6
click at [831, 528] on div "[STREET_ADDRESS]" at bounding box center [643, 424] width 1287 height 664
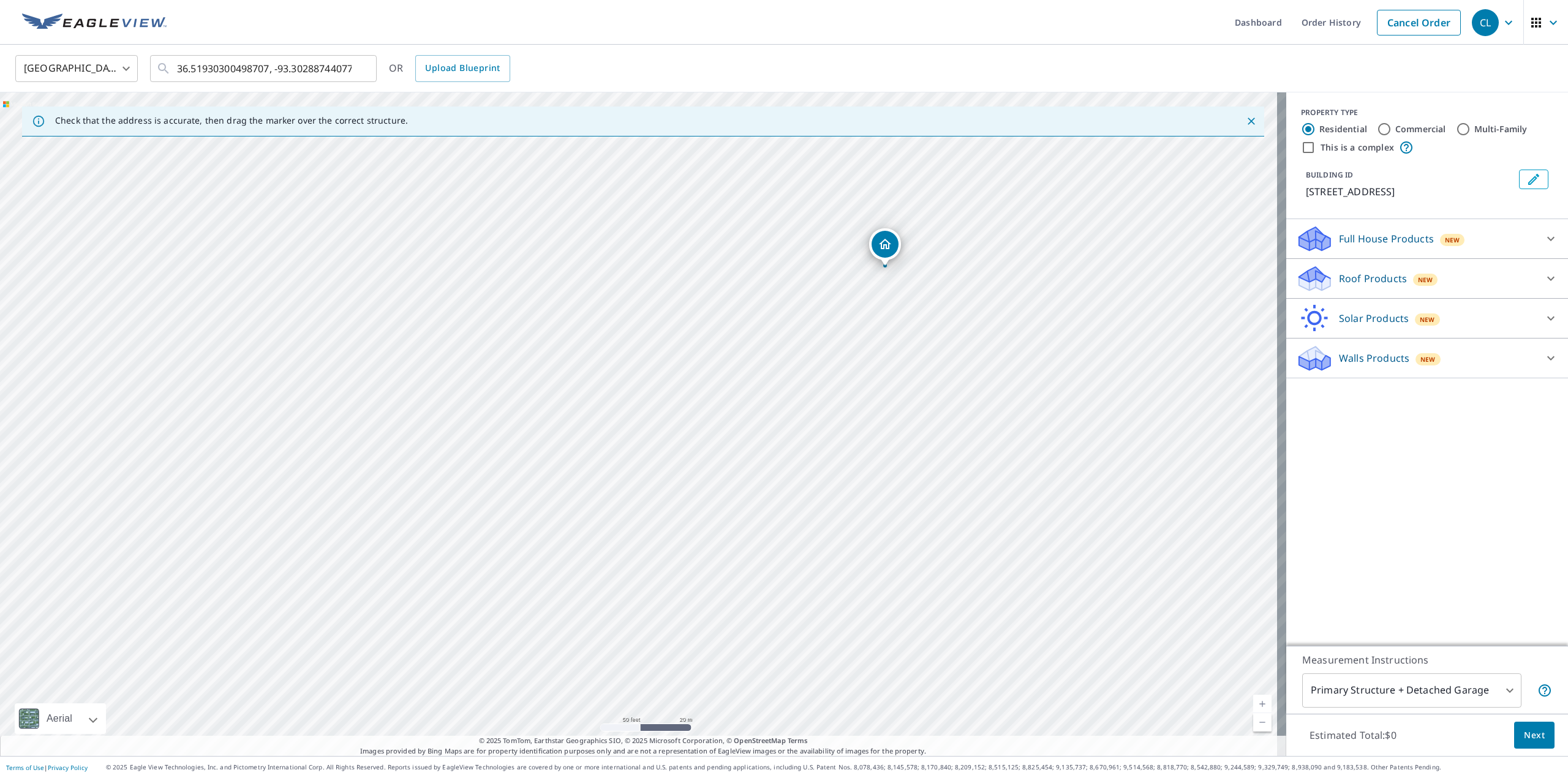
drag, startPoint x: 653, startPoint y: 395, endPoint x: 688, endPoint y: 341, distance: 64.4
click at [690, 343] on div "[STREET_ADDRESS]" at bounding box center [643, 424] width 1287 height 664
drag, startPoint x: 526, startPoint y: 331, endPoint x: 552, endPoint y: 338, distance: 26.9
click at [552, 338] on div "[STREET_ADDRESS]" at bounding box center [643, 424] width 1287 height 664
drag, startPoint x: 604, startPoint y: 362, endPoint x: 612, endPoint y: 365, distance: 8.5
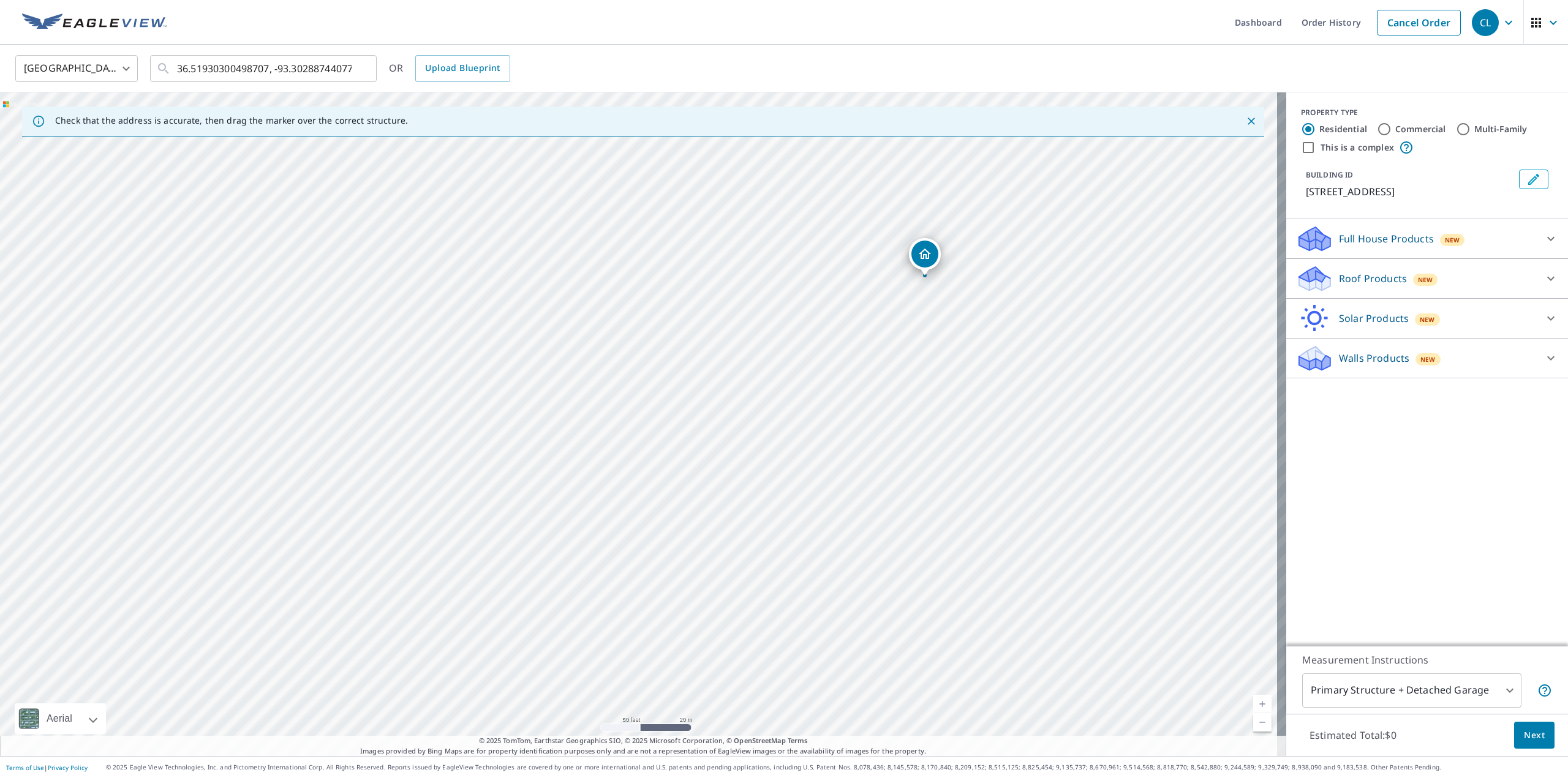
click at [612, 365] on div "[STREET_ADDRESS]" at bounding box center [643, 424] width 1287 height 664
